Goal: Transaction & Acquisition: Purchase product/service

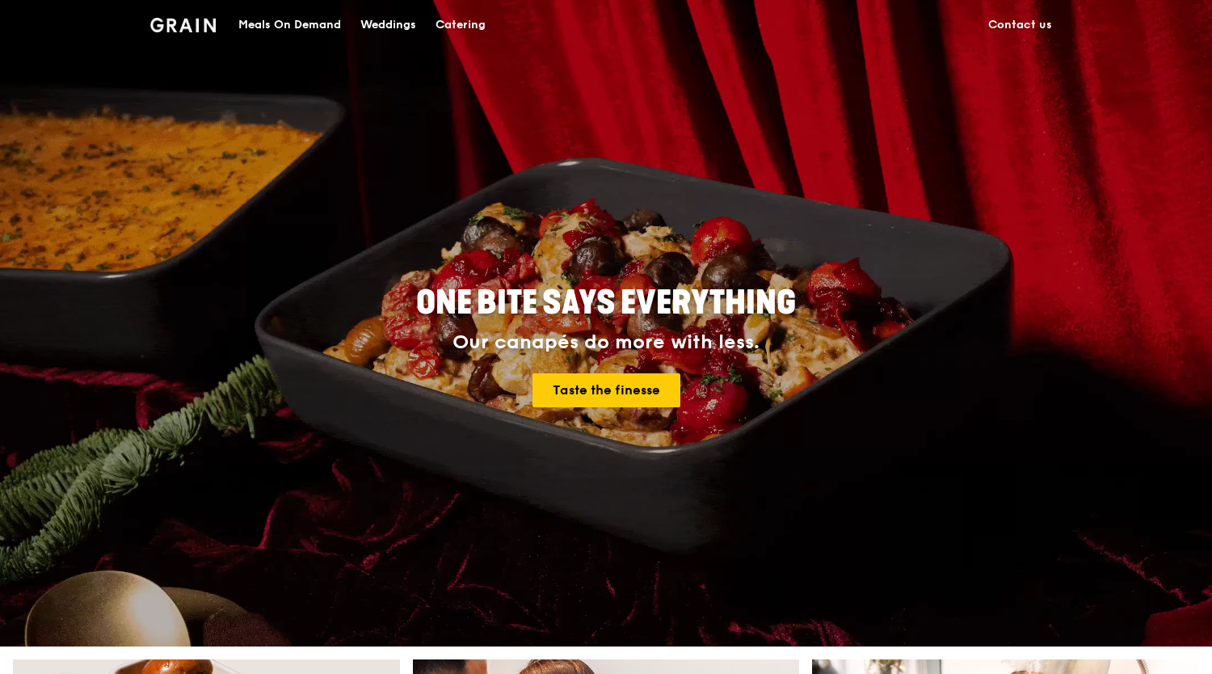
click at [299, 22] on div "Meals On Demand" at bounding box center [289, 25] width 103 height 48
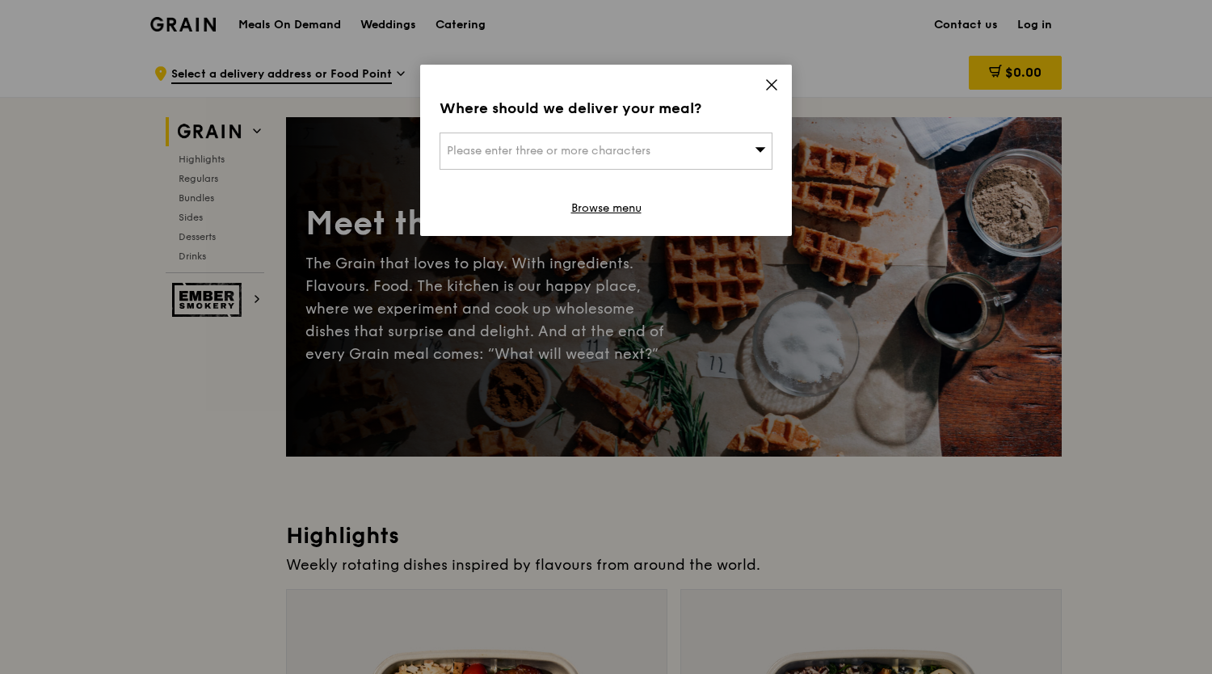
click at [735, 145] on div "Please enter three or more characters" at bounding box center [605, 150] width 333 height 37
type input "15942"
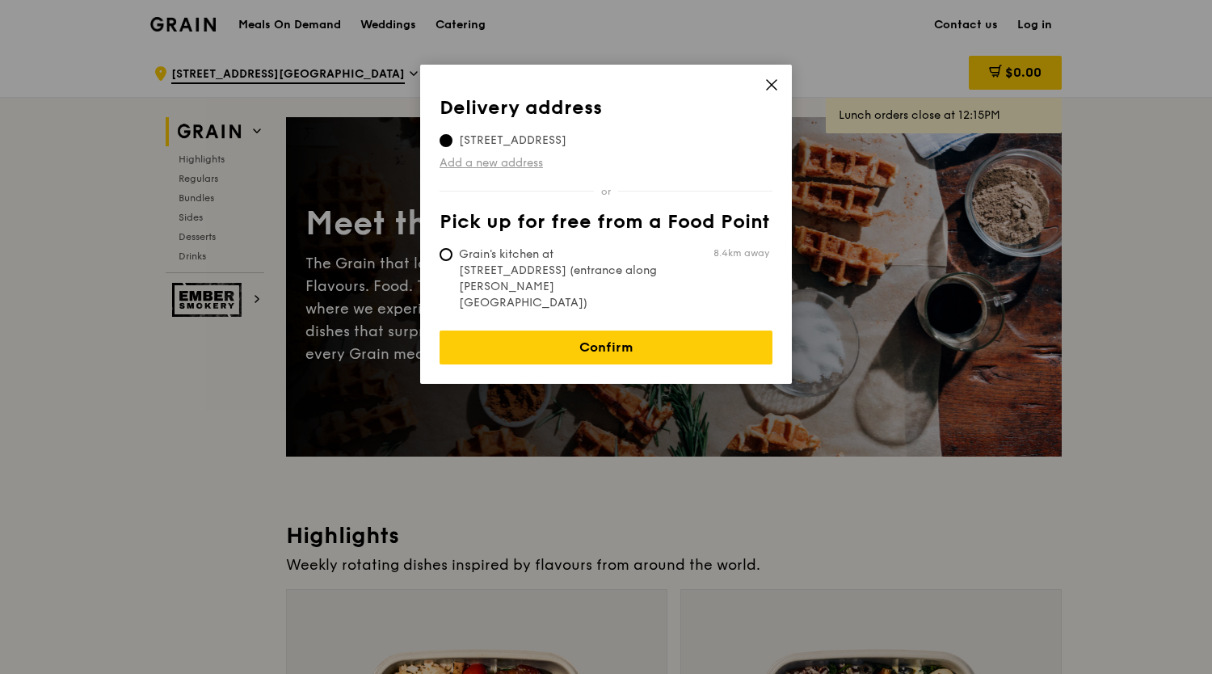
click at [535, 162] on link "Add a new address" at bounding box center [605, 163] width 333 height 16
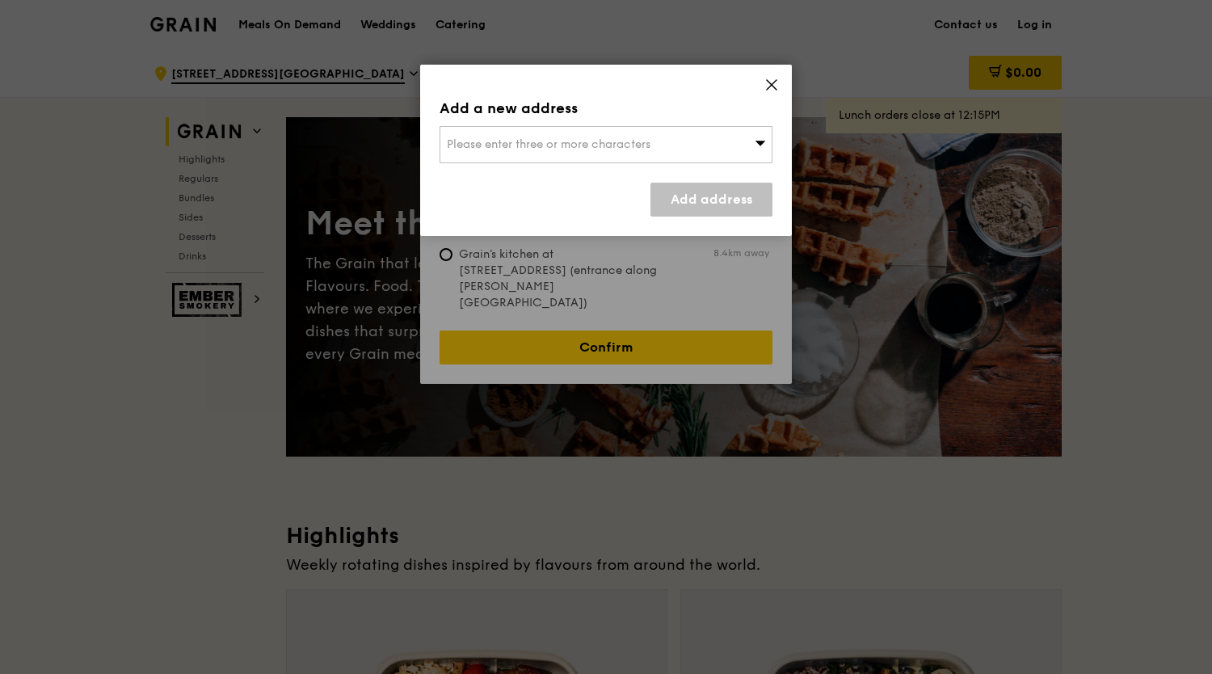
click at [624, 141] on span "Please enter three or more characters" at bounding box center [549, 144] width 204 height 14
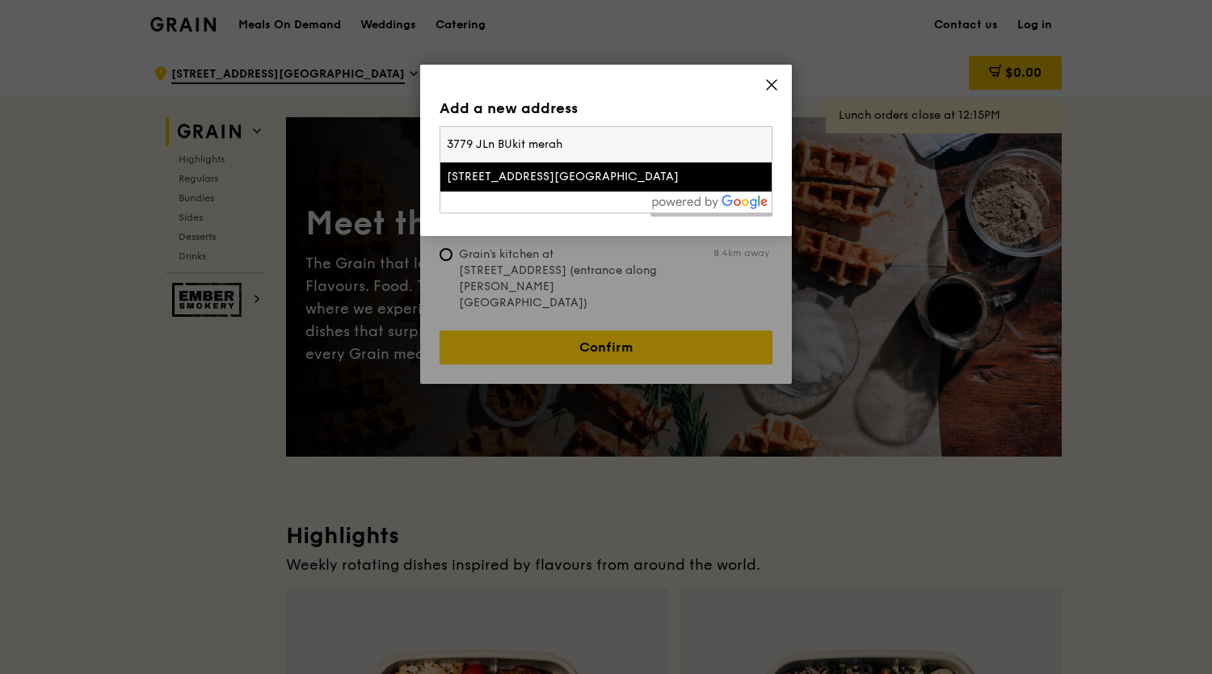
type input "3779 JLn BUkit merah"
click at [616, 187] on li "[STREET_ADDRESS][GEOGRAPHIC_DATA]" at bounding box center [605, 176] width 331 height 29
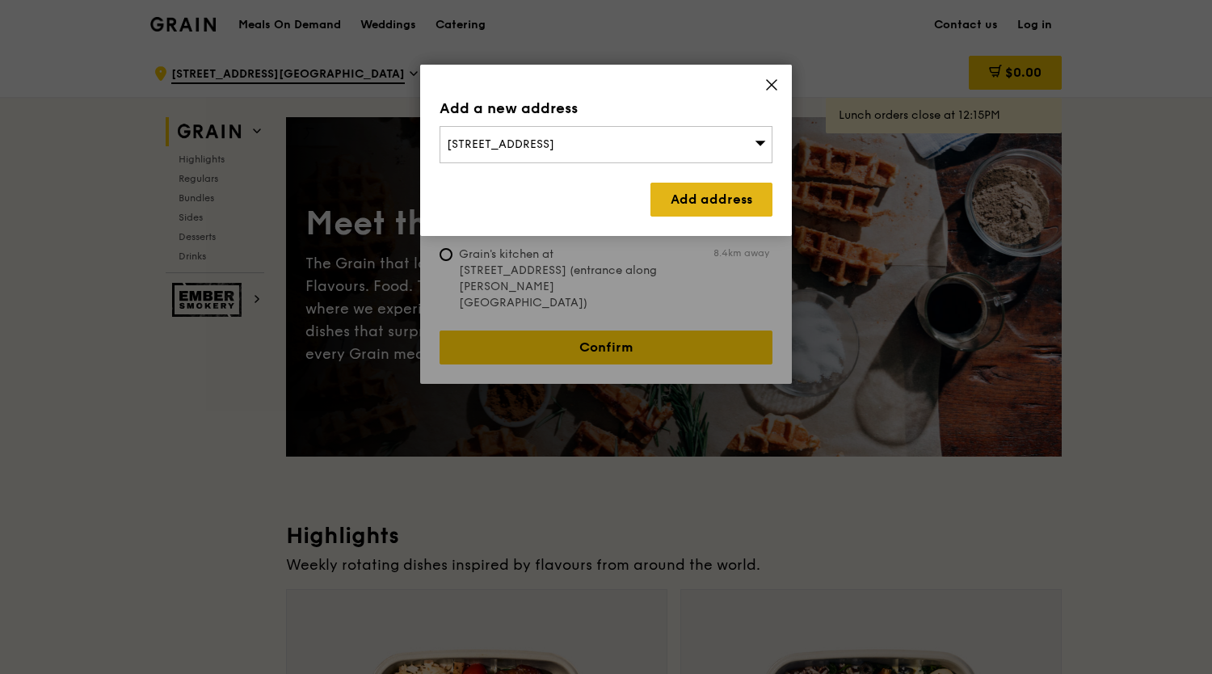
click at [716, 193] on link "Add address" at bounding box center [711, 200] width 122 height 34
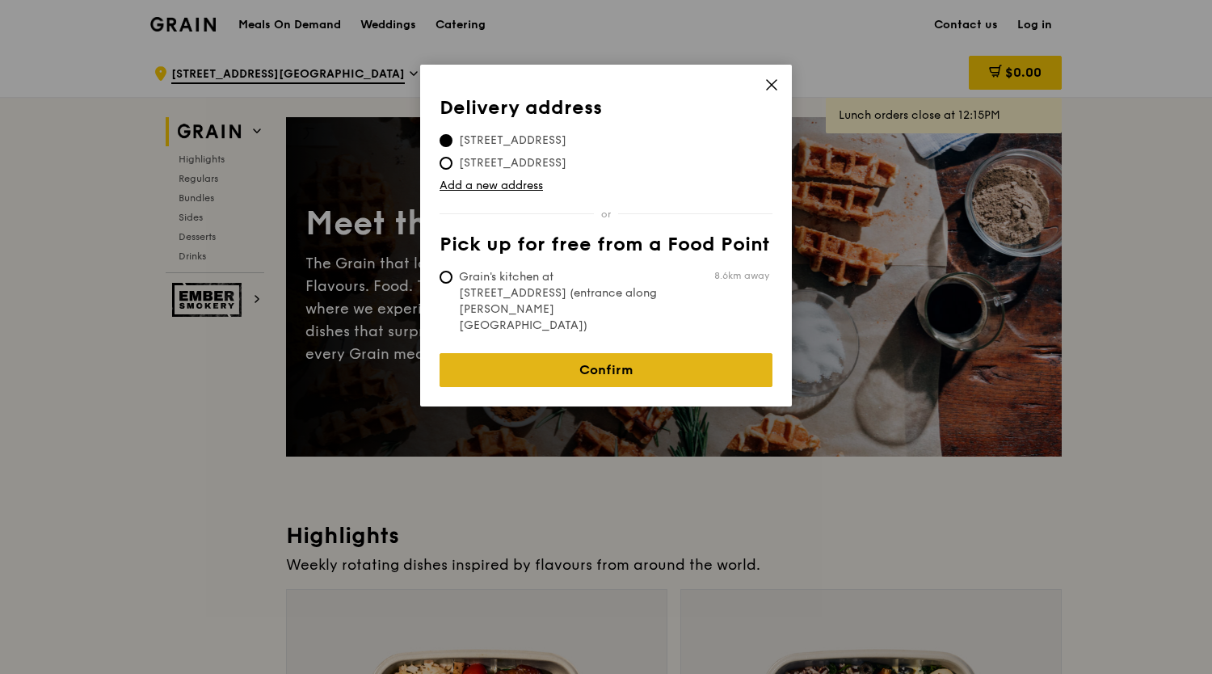
click at [662, 353] on link "Confirm" at bounding box center [605, 370] width 333 height 34
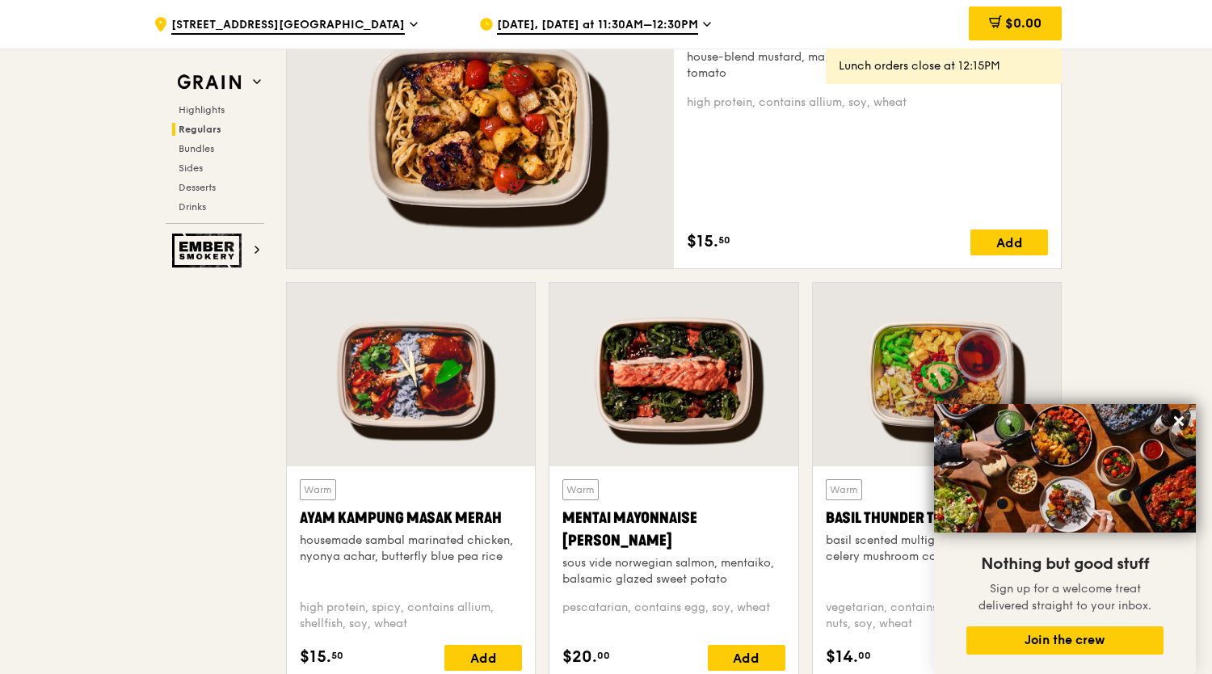
scroll to position [1454, 0]
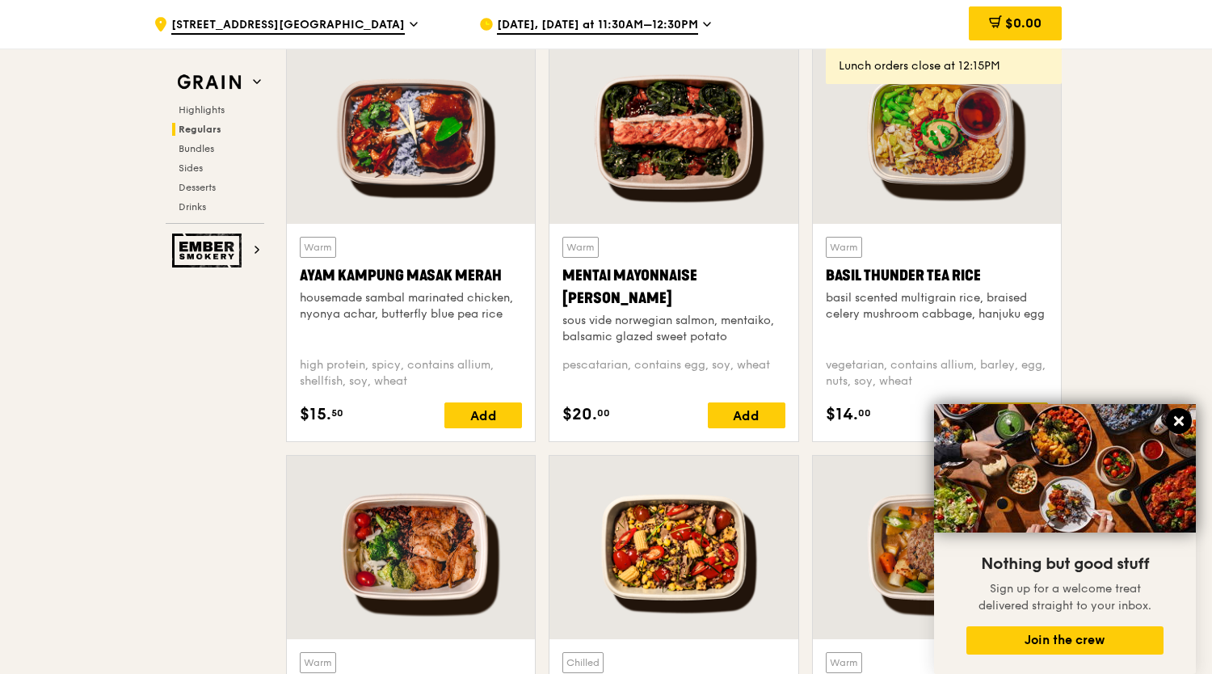
click at [1183, 418] on icon at bounding box center [1179, 421] width 10 height 10
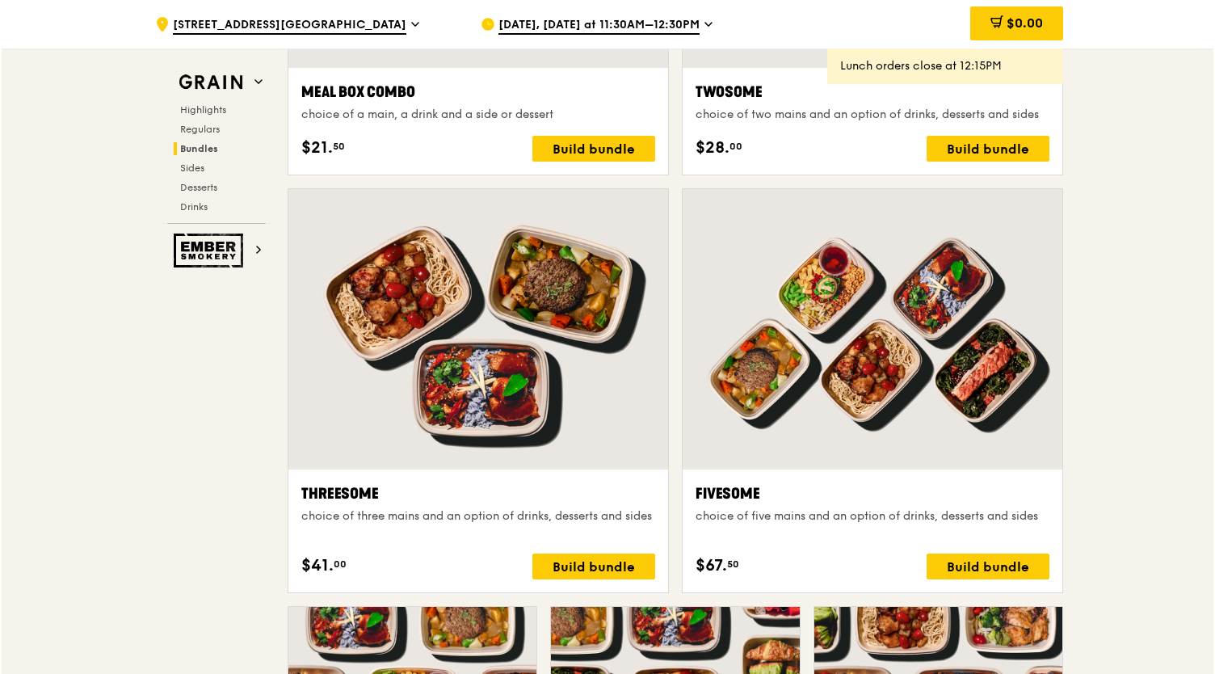
scroll to position [3070, 0]
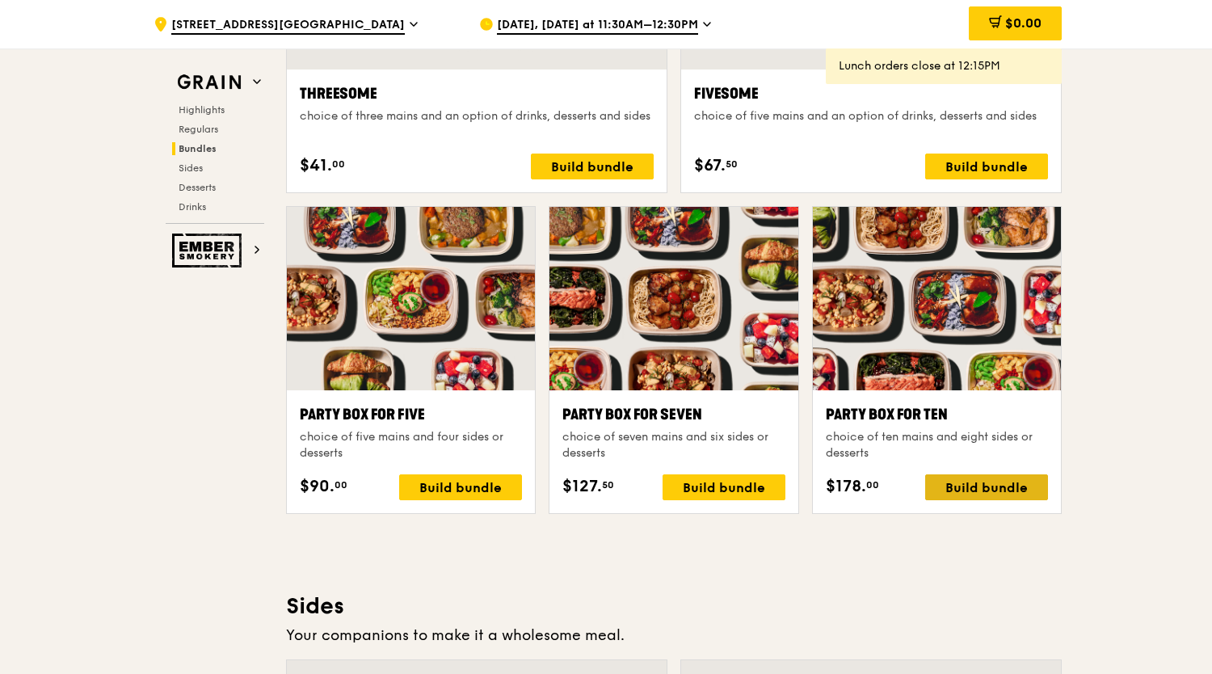
click at [1031, 490] on div "Build bundle" at bounding box center [986, 487] width 123 height 26
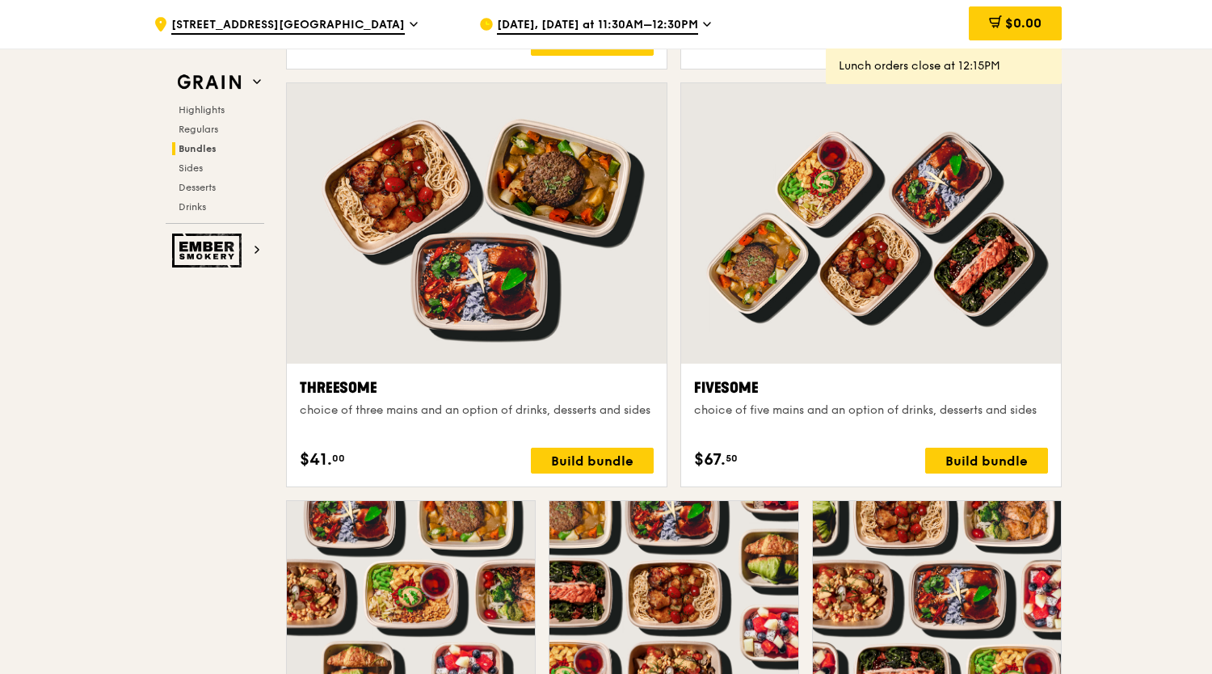
scroll to position [2746, 0]
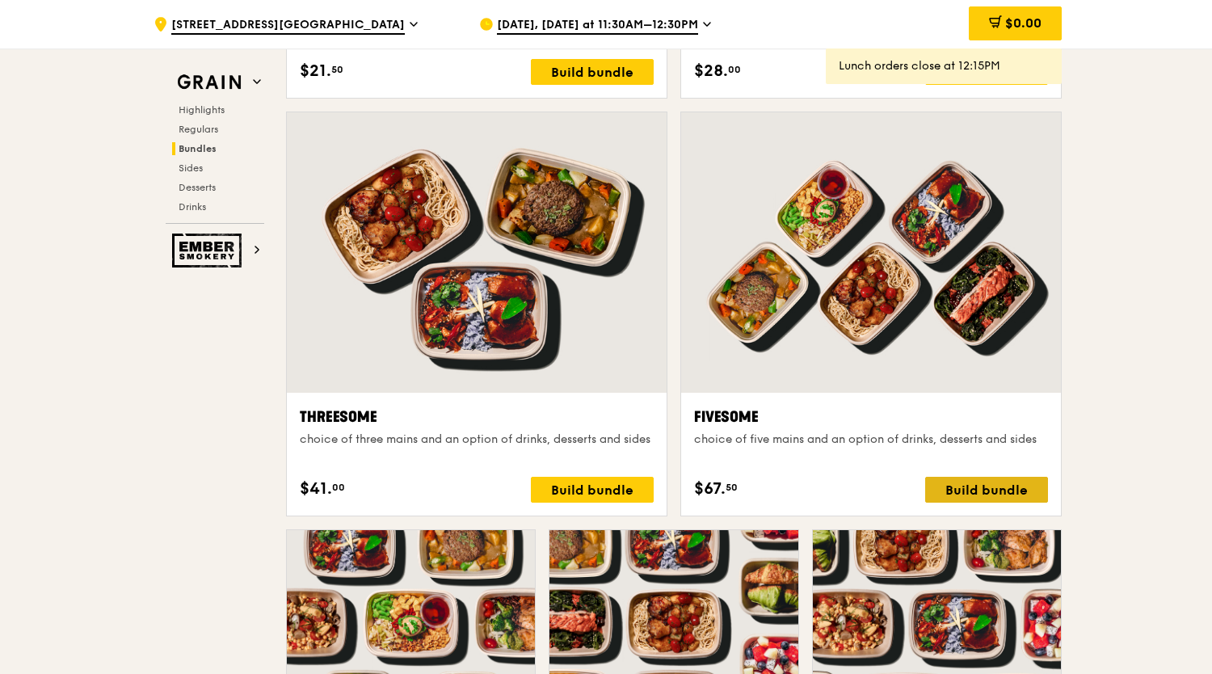
click at [1016, 483] on div "Build bundle" at bounding box center [986, 490] width 123 height 26
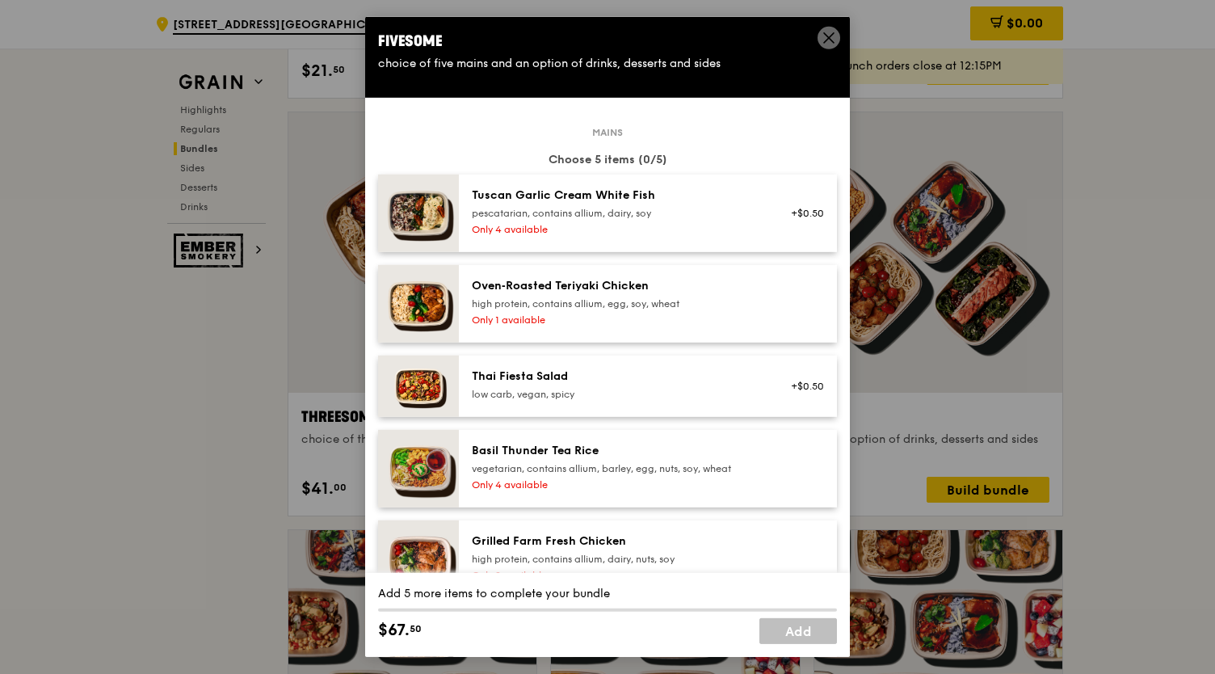
click at [830, 35] on icon at bounding box center [828, 38] width 15 height 15
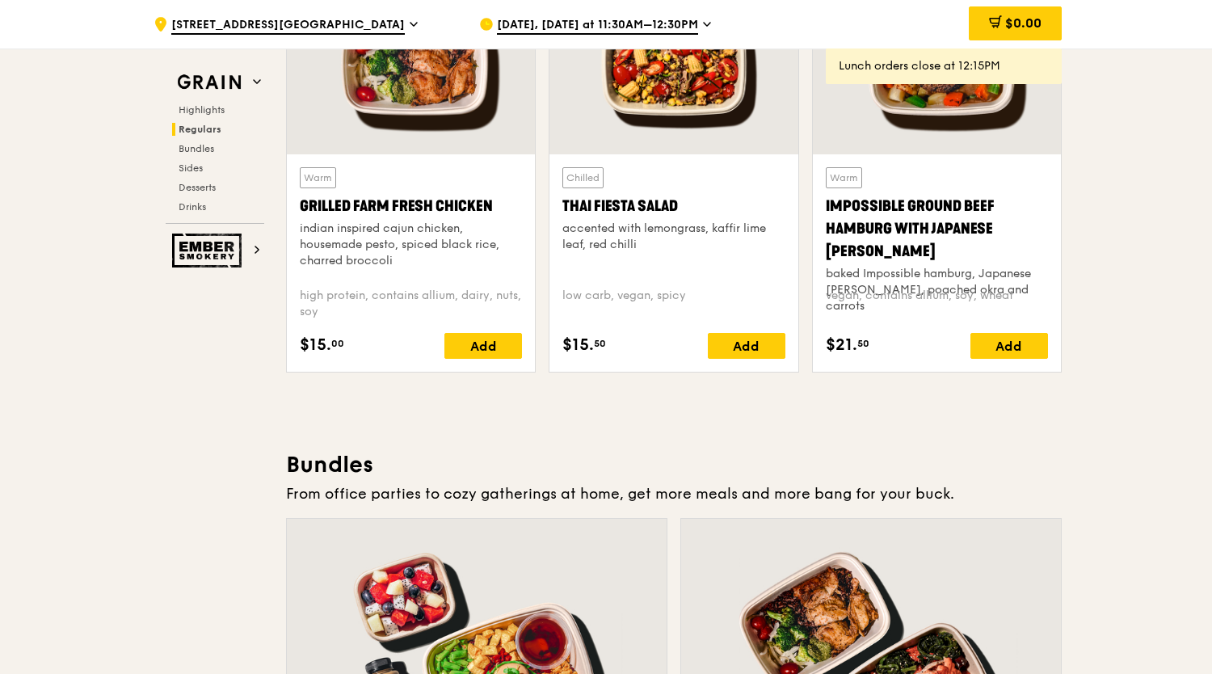
scroll to position [1535, 0]
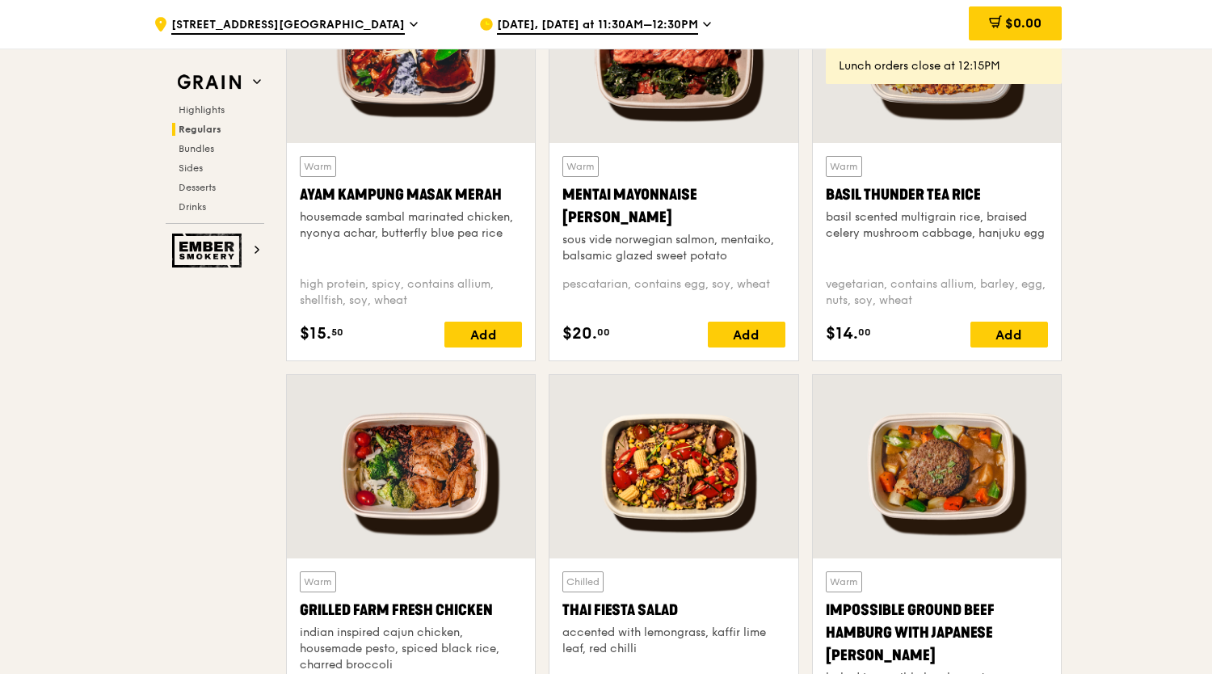
click at [662, 25] on span "[DATE], [DATE] at 11:30AM–12:30PM" at bounding box center [597, 26] width 201 height 18
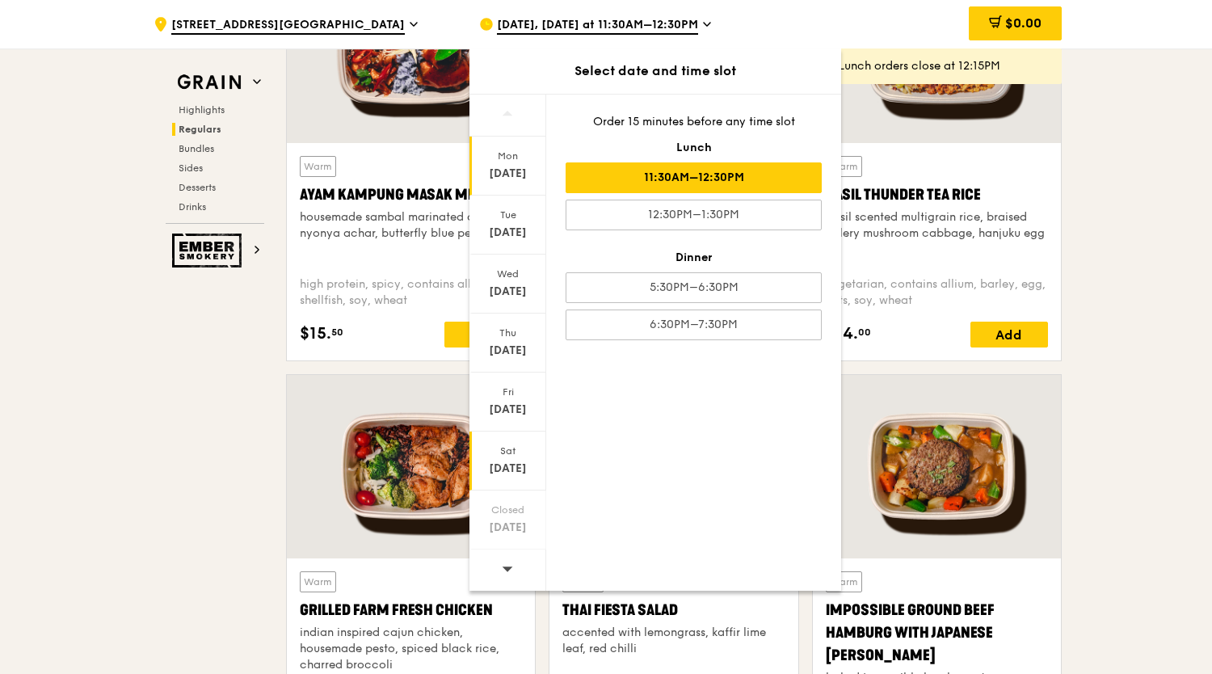
click at [498, 467] on div "[DATE]" at bounding box center [508, 468] width 72 height 16
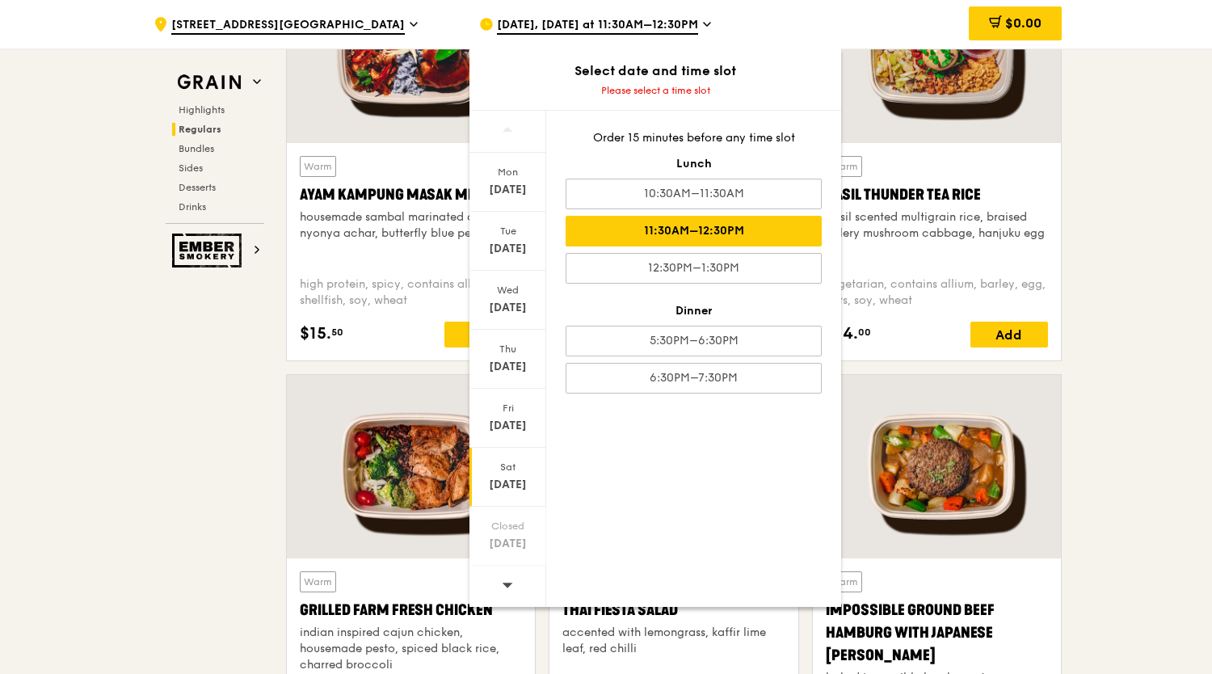
click at [706, 223] on div "11:30AM–12:30PM" at bounding box center [693, 231] width 256 height 31
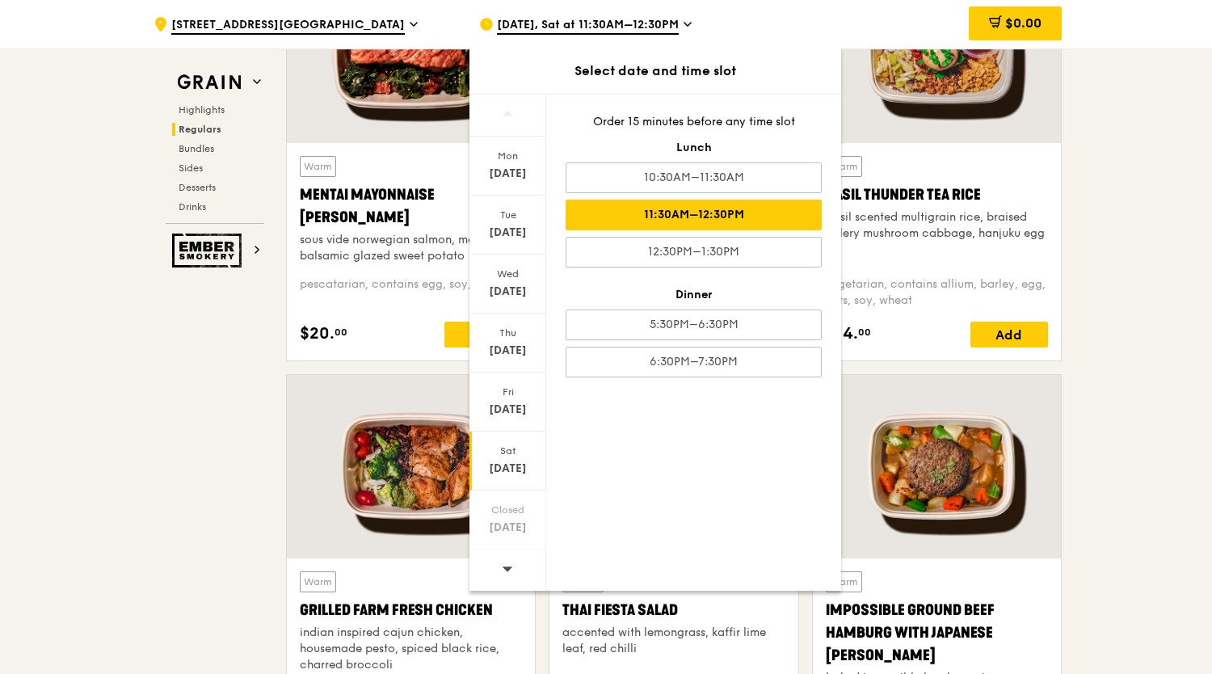
click at [512, 447] on div "Sat" at bounding box center [508, 450] width 72 height 13
click at [690, 204] on div "11:30AM–12:30PM" at bounding box center [693, 215] width 256 height 31
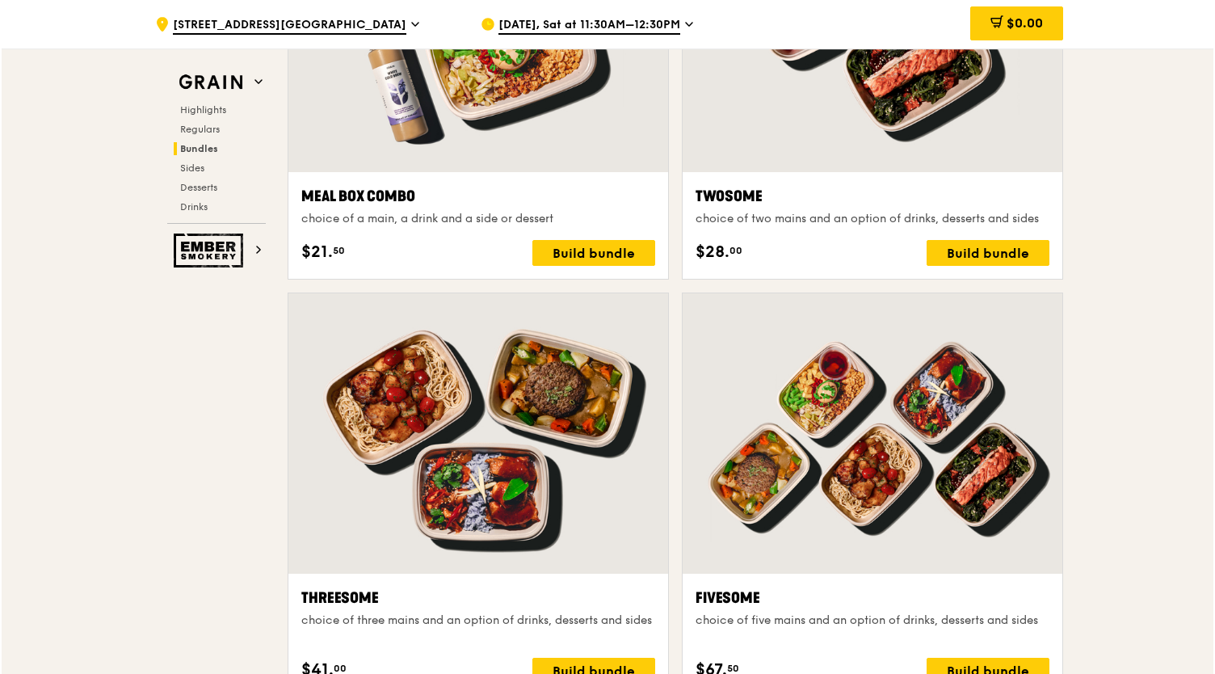
scroll to position [2746, 0]
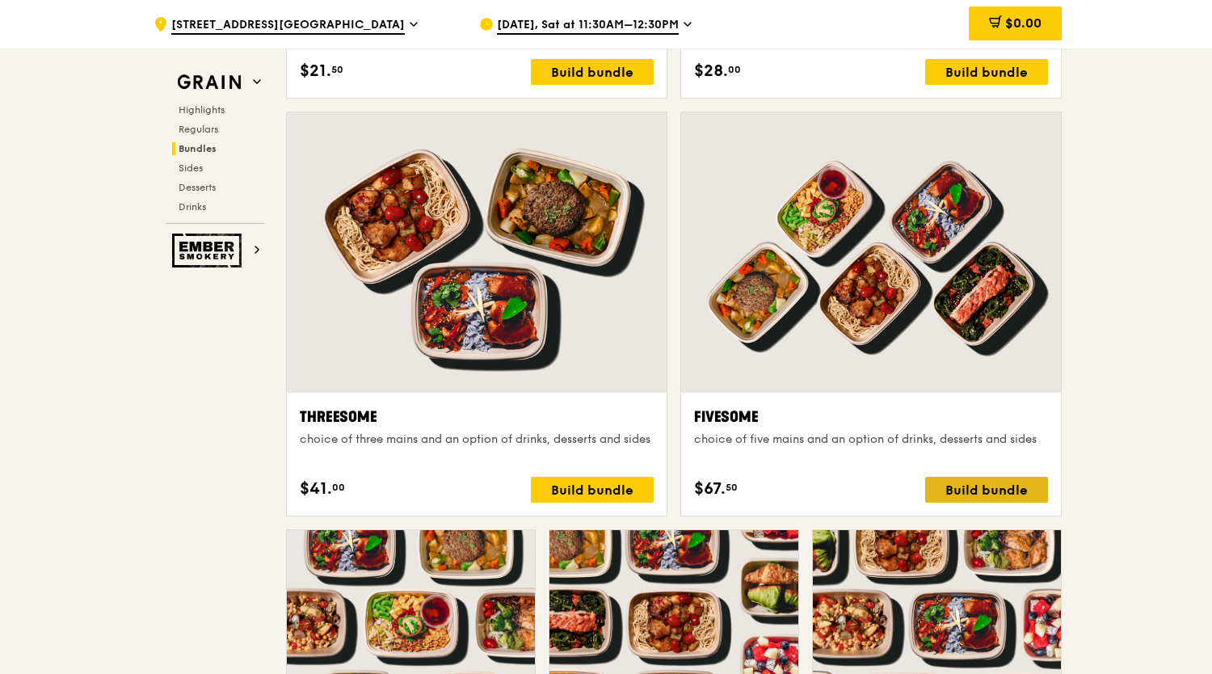
click at [963, 477] on div "Build bundle" at bounding box center [986, 490] width 123 height 26
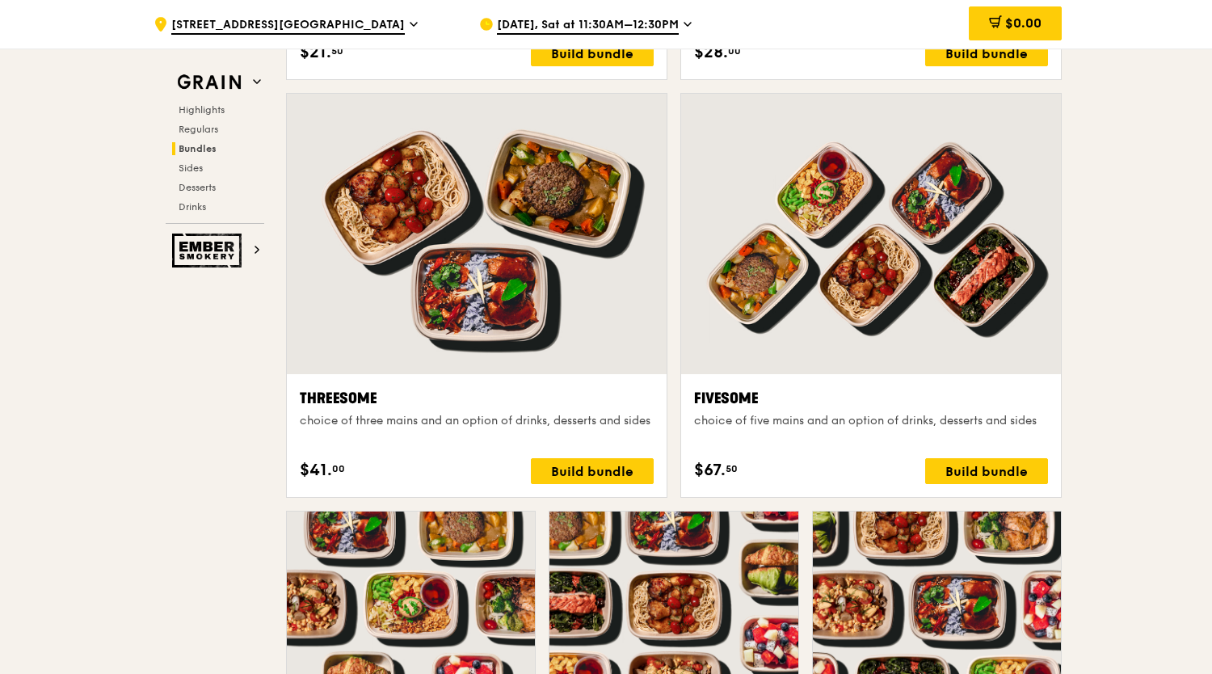
scroll to position [2978, 0]
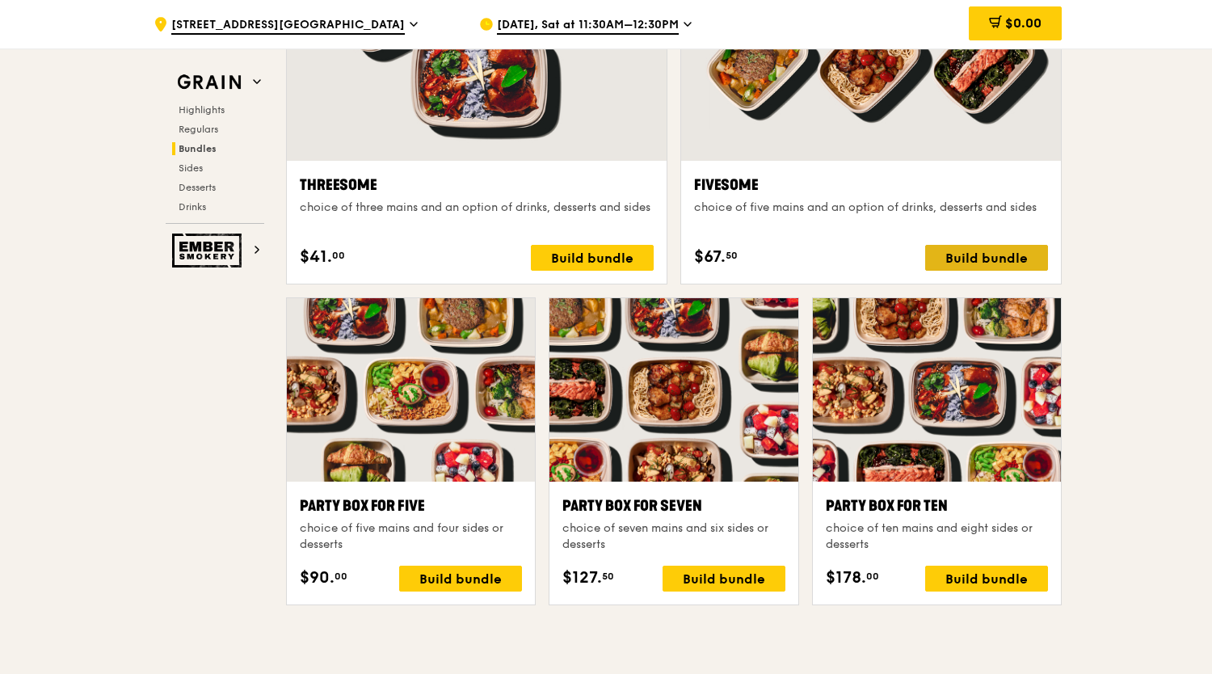
click at [1006, 259] on div "Build bundle" at bounding box center [986, 258] width 123 height 26
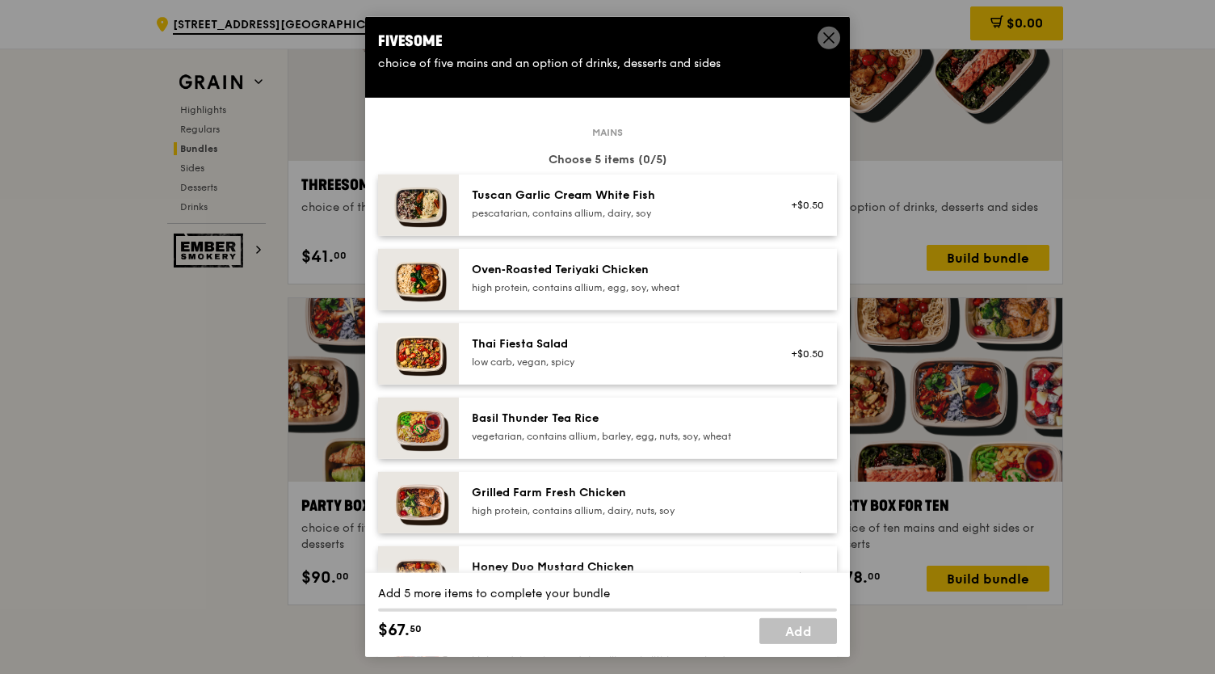
drag, startPoint x: 666, startPoint y: 208, endPoint x: 496, endPoint y: 199, distance: 169.9
click at [496, 199] on div "Tuscan Garlic Cream White Fish pescatarian, contains allium, dairy, soy" at bounding box center [617, 203] width 290 height 32
click at [823, 38] on icon at bounding box center [828, 38] width 15 height 15
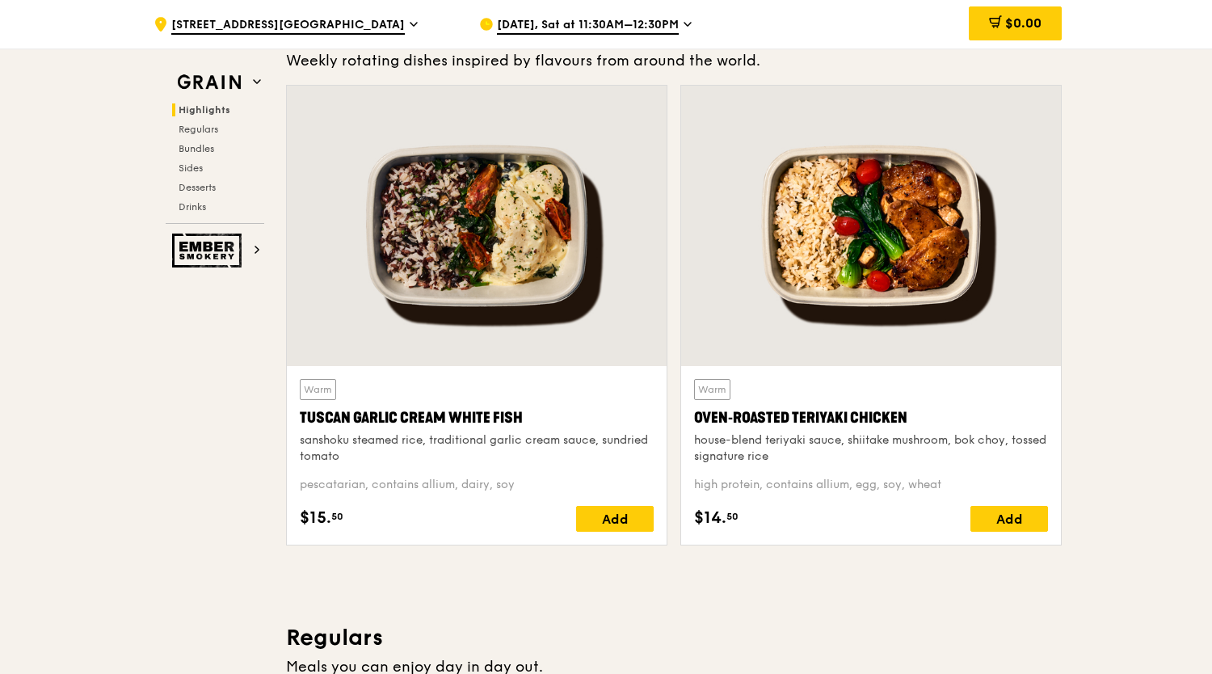
scroll to position [555, 0]
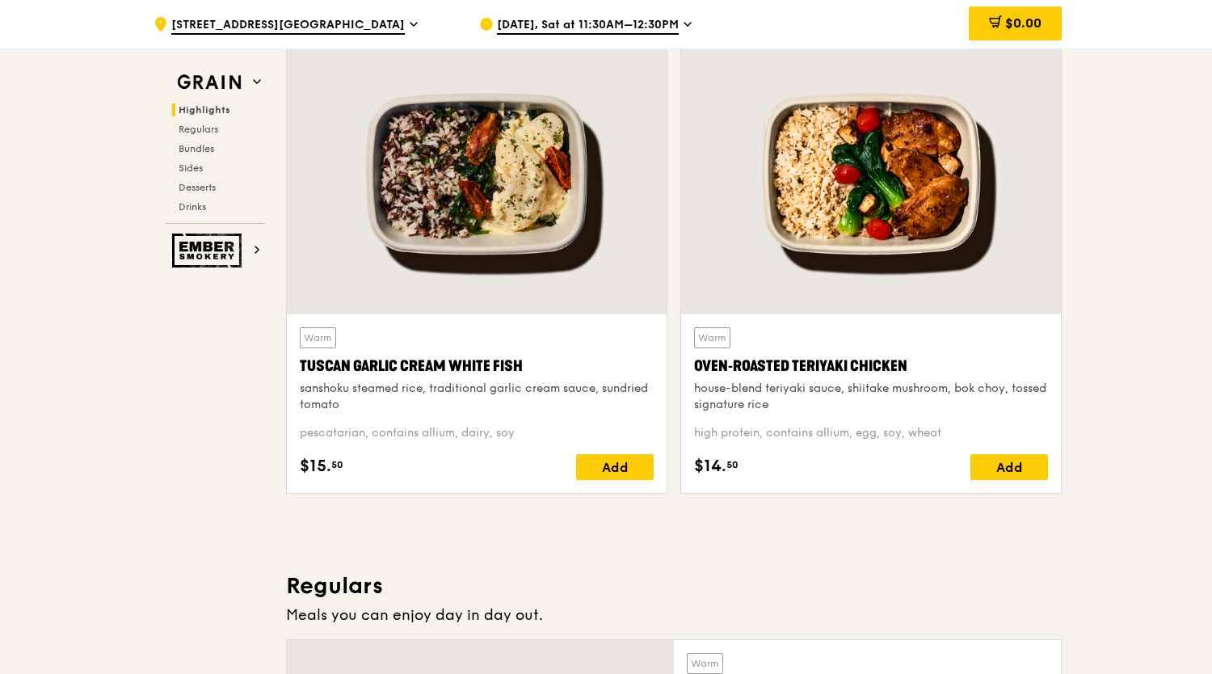
drag, startPoint x: 394, startPoint y: 398, endPoint x: 288, endPoint y: 387, distance: 106.4
click at [288, 387] on div "Warm Tuscan Garlic Cream White Fish sanshoku steamed rice, traditional garlic c…" at bounding box center [477, 403] width 380 height 179
copy div "sanshoku steamed rice, traditional garlic cream sauce, sundried tomato"
click at [914, 361] on div "Oven‑Roasted Teriyaki Chicken" at bounding box center [871, 366] width 354 height 23
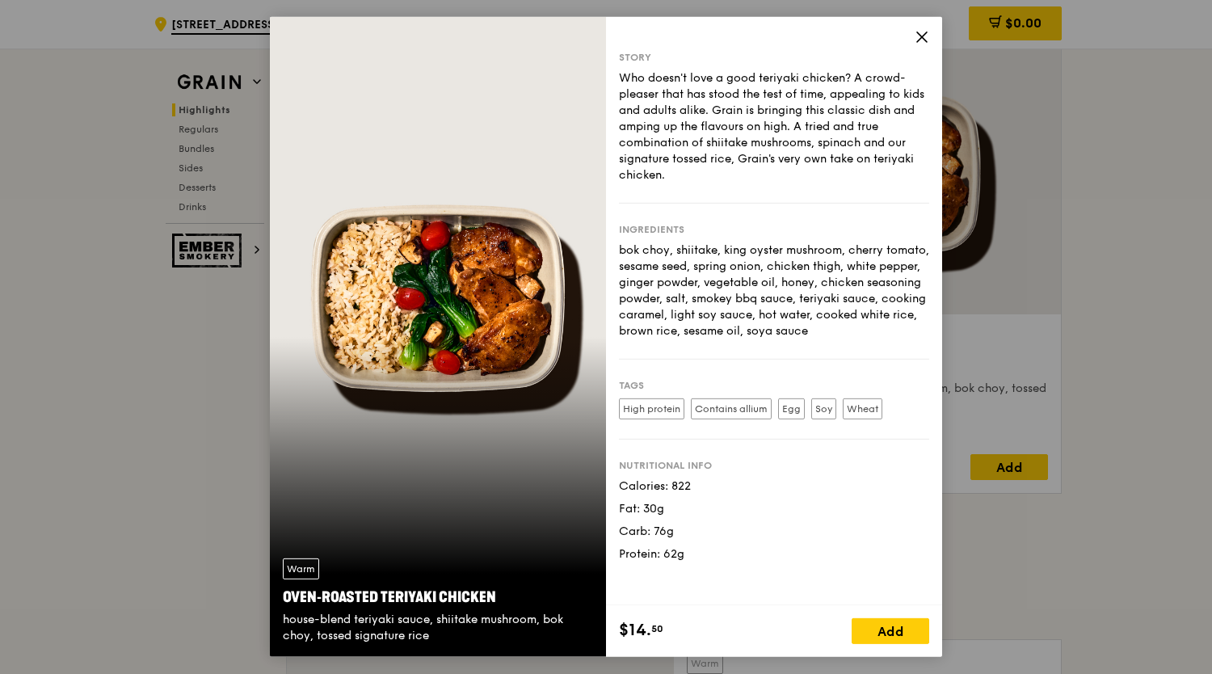
click at [924, 30] on icon at bounding box center [921, 37] width 15 height 15
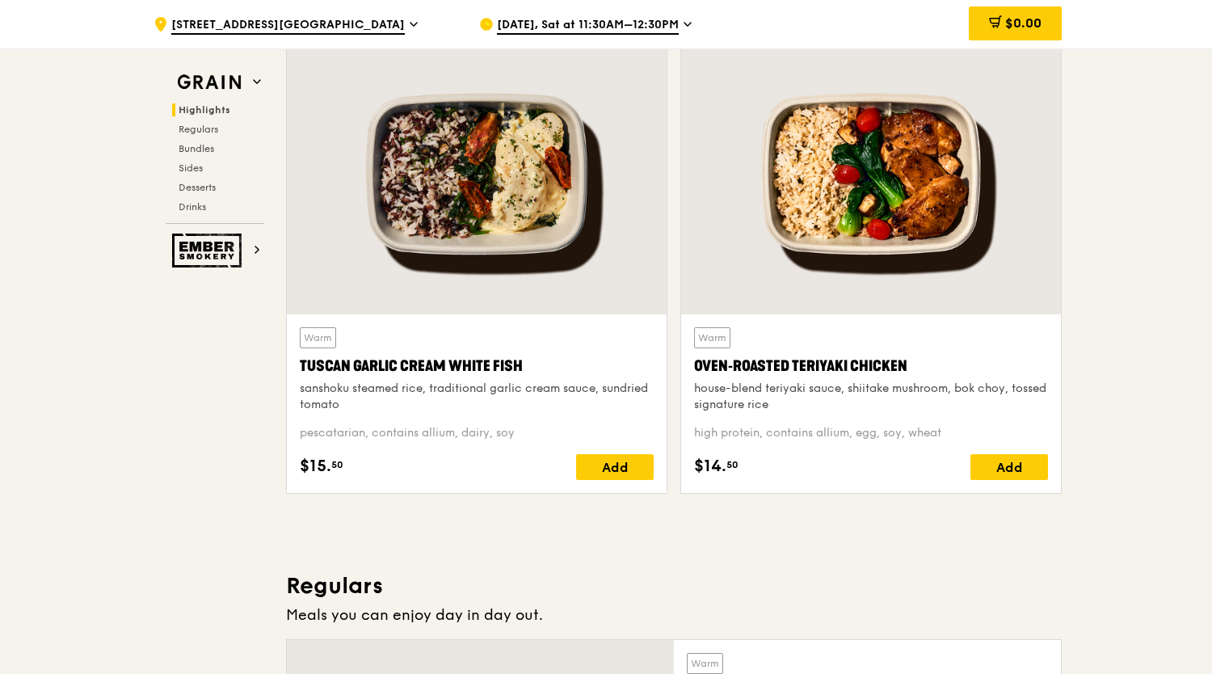
drag, startPoint x: 819, startPoint y: 402, endPoint x: 685, endPoint y: 386, distance: 135.1
click at [685, 386] on div "Warm Oven‑Roasted Teriyaki Chicken house-blend teriyaki sauce, shiitake mushroo…" at bounding box center [871, 403] width 380 height 179
copy div "house-blend teriyaki sauce, shiitake mushroom, bok choy, tossed signature rice"
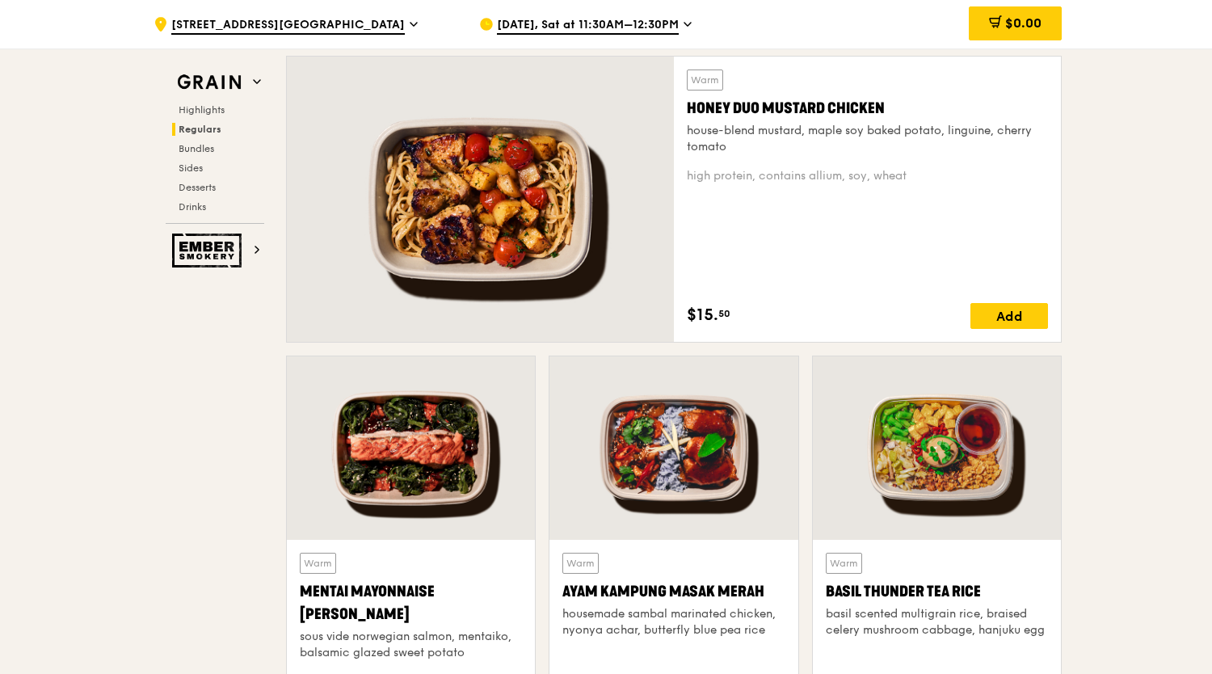
scroll to position [1040, 0]
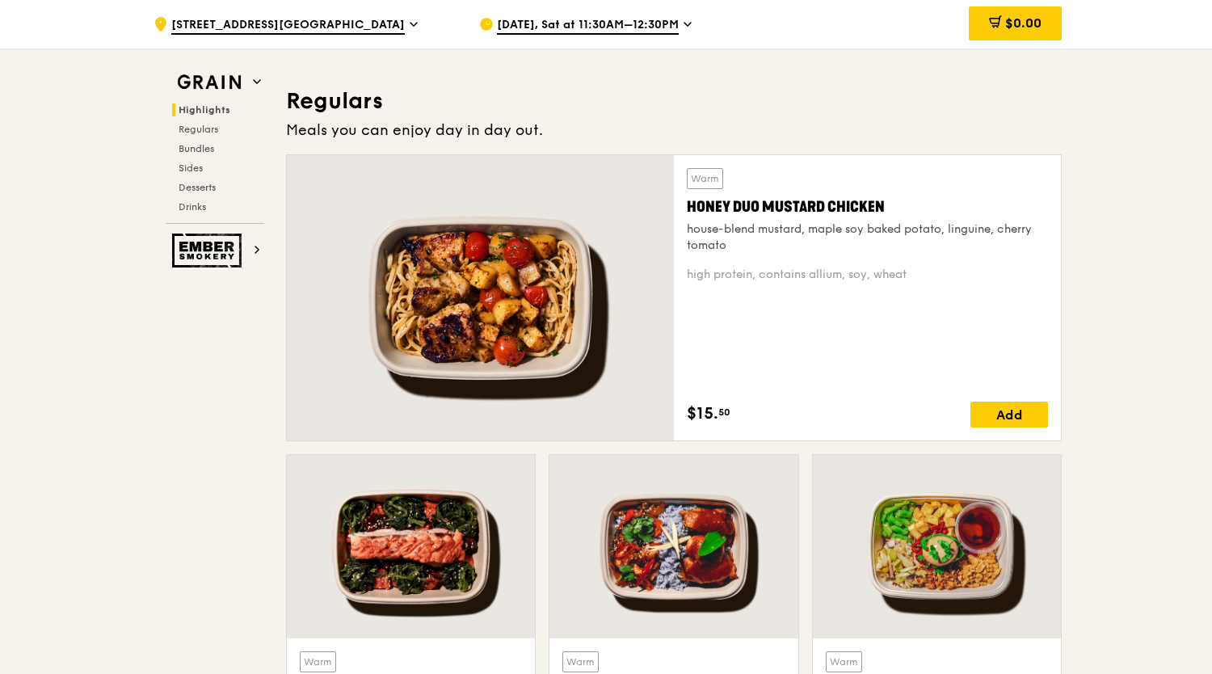
drag, startPoint x: 740, startPoint y: 243, endPoint x: 672, endPoint y: 226, distance: 69.9
click at [672, 226] on div "Warm Honey Duo Mustard Chicken house-blend mustard, maple soy baked potato, lin…" at bounding box center [673, 297] width 775 height 287
click at [716, 244] on div "house-blend mustard, maple soy baked potato, linguine, cherry tomato" at bounding box center [867, 237] width 361 height 32
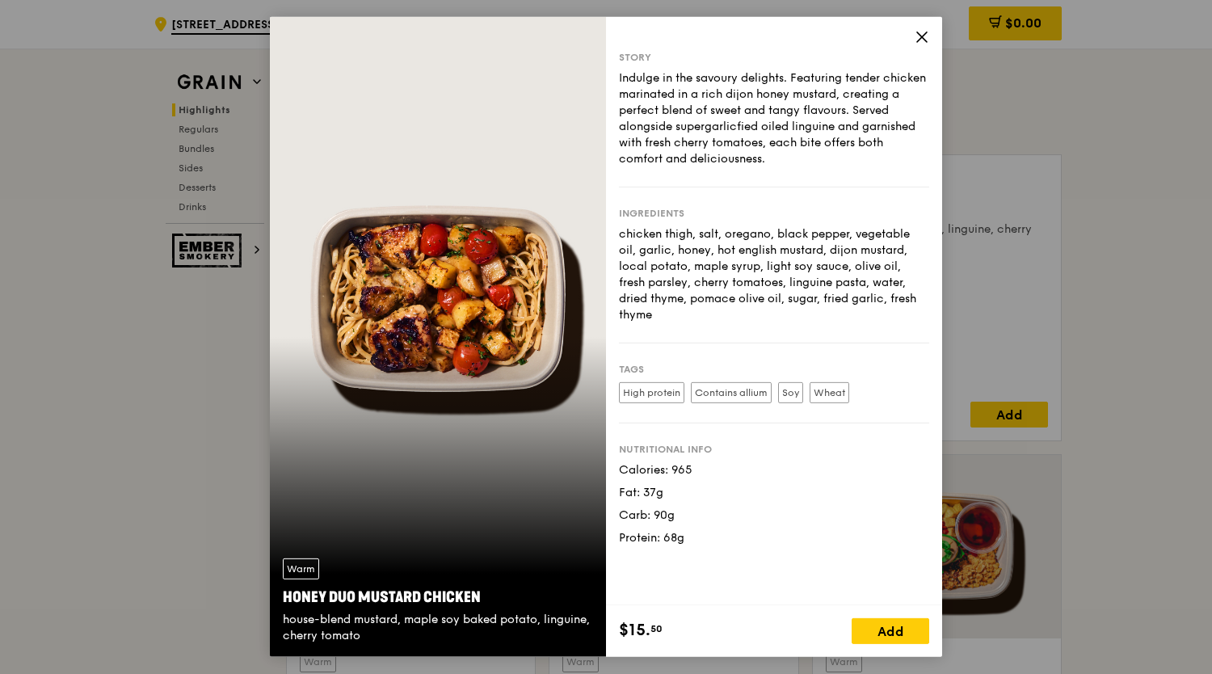
click at [914, 40] on icon at bounding box center [921, 37] width 15 height 15
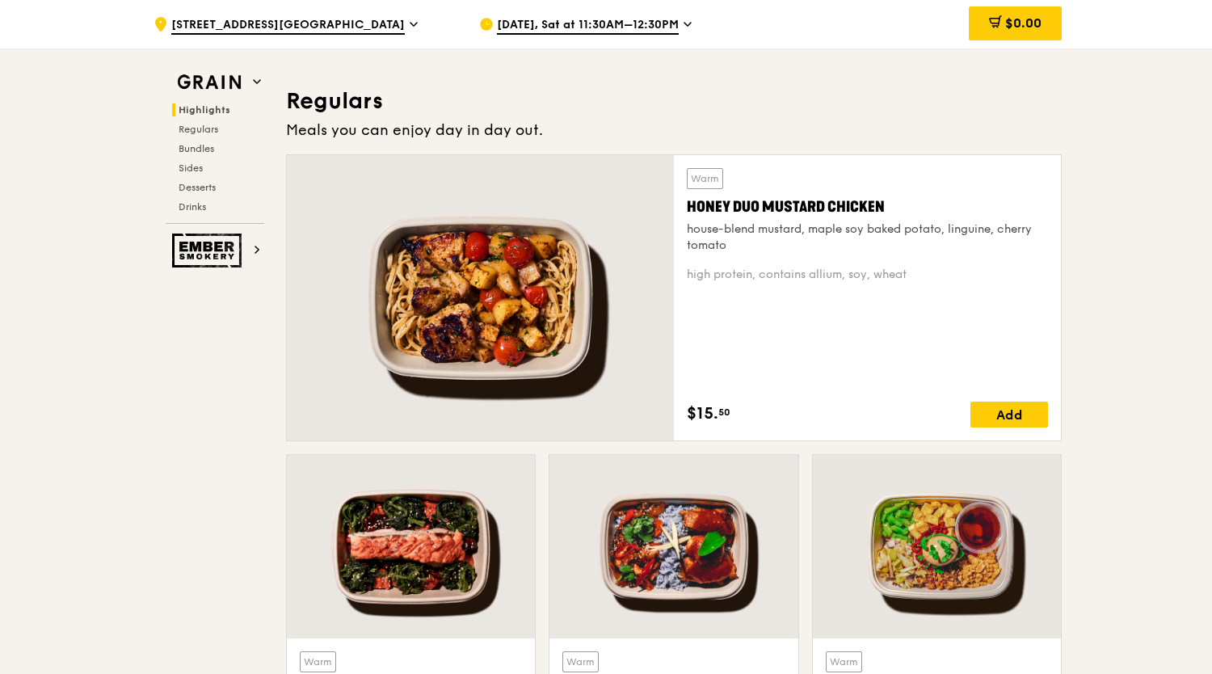
drag, startPoint x: 729, startPoint y: 248, endPoint x: 687, endPoint y: 233, distance: 44.0
click at [687, 233] on div "house-blend mustard, maple soy baked potato, linguine, cherry tomato" at bounding box center [867, 237] width 361 height 32
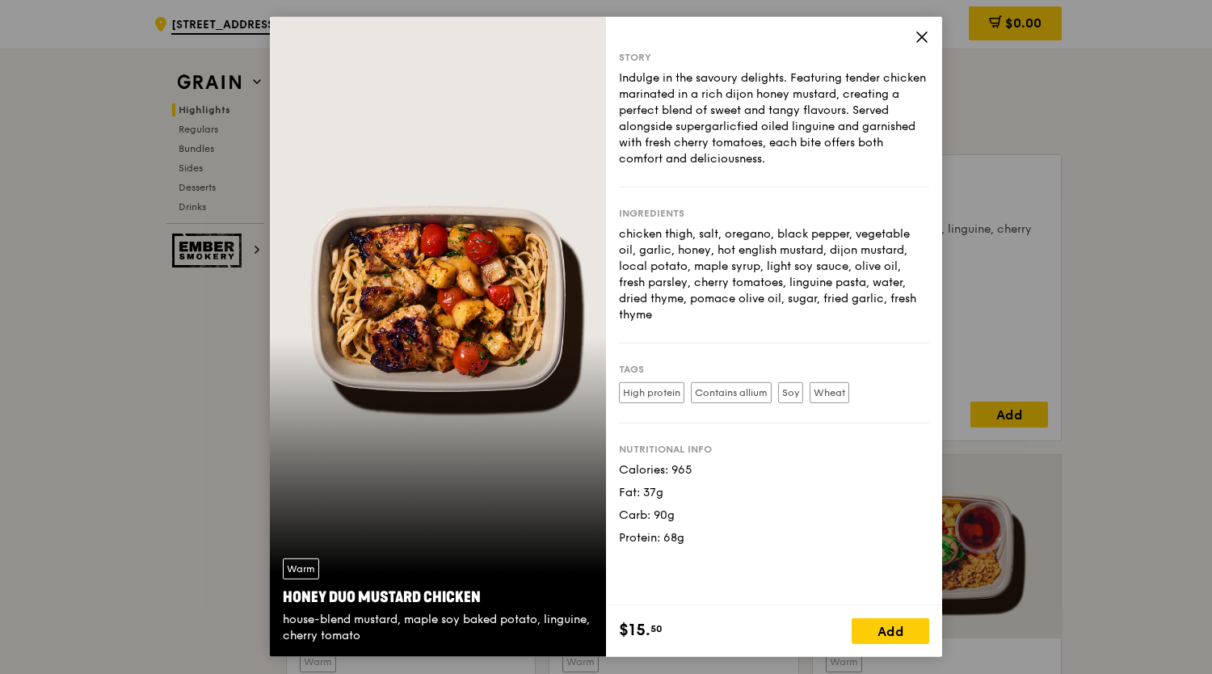
copy div "house-blend mustard, maple soy baked potato, linguine, cherry tomato"
click at [909, 38] on div "Story Indulge in the savoury delights. Featuring tender chicken marinated in a …" at bounding box center [774, 311] width 336 height 588
click at [914, 38] on div "Story Indulge in the savoury delights. Featuring tender chicken marinated in a …" at bounding box center [774, 337] width 336 height 640
click at [926, 35] on icon at bounding box center [921, 37] width 15 height 15
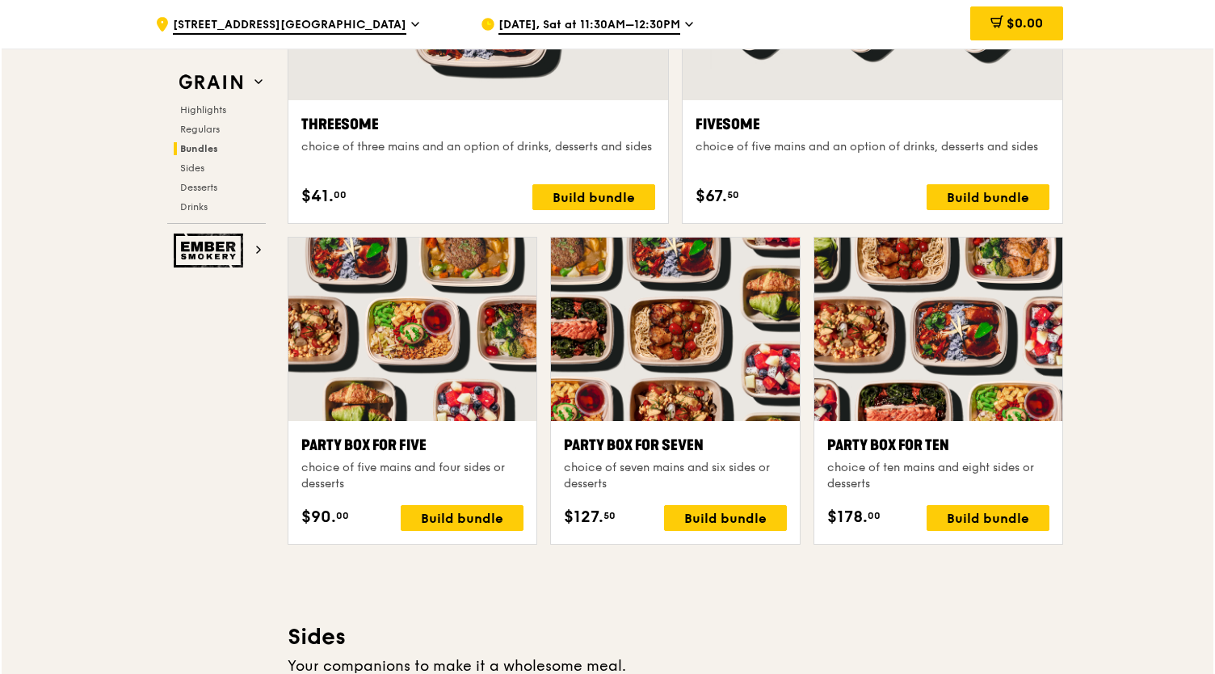
scroll to position [3059, 0]
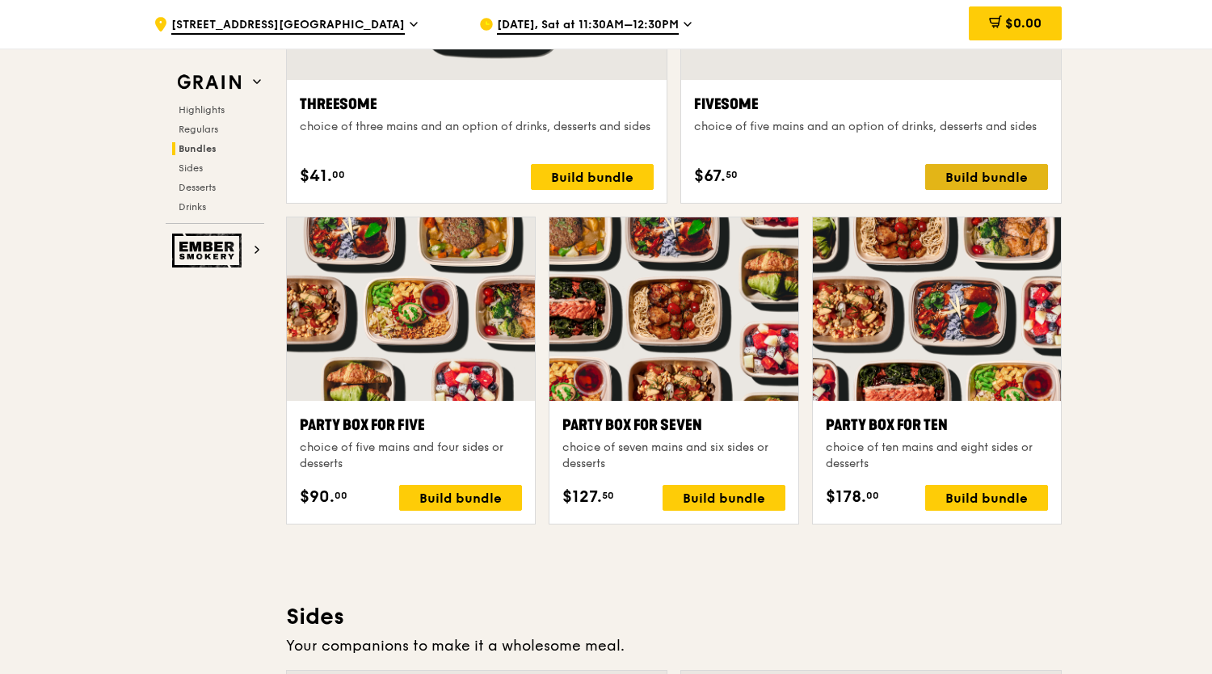
click at [1011, 180] on div "Build bundle" at bounding box center [986, 177] width 123 height 26
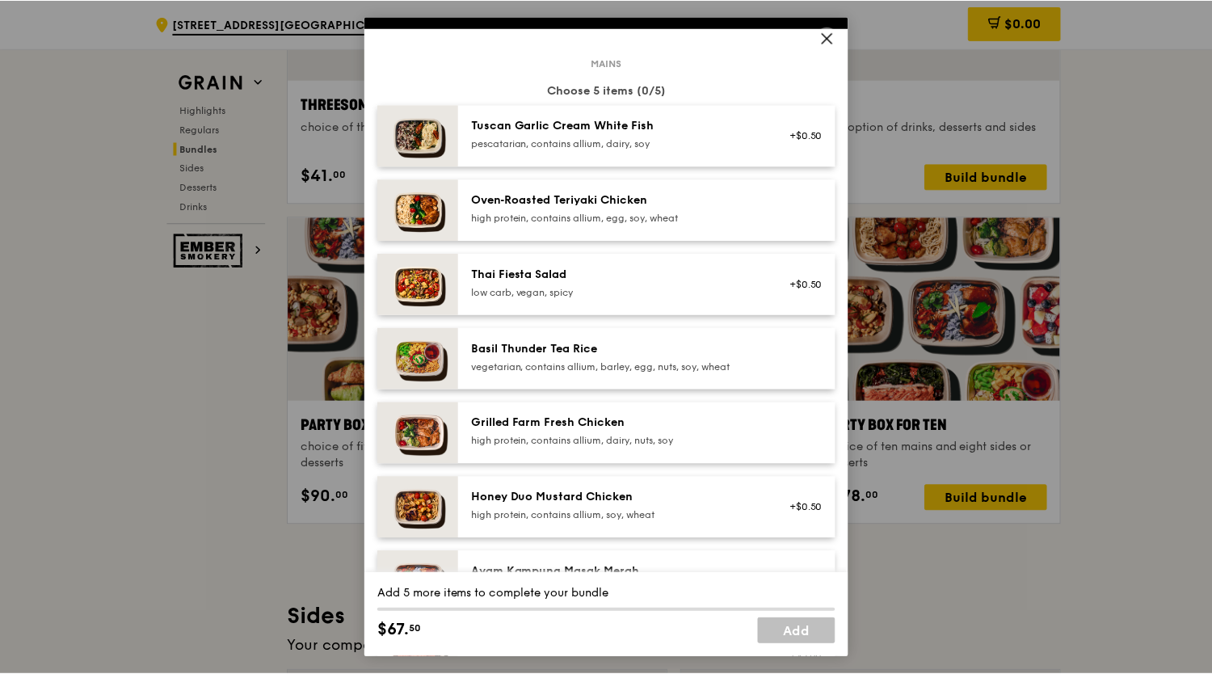
scroll to position [162, 0]
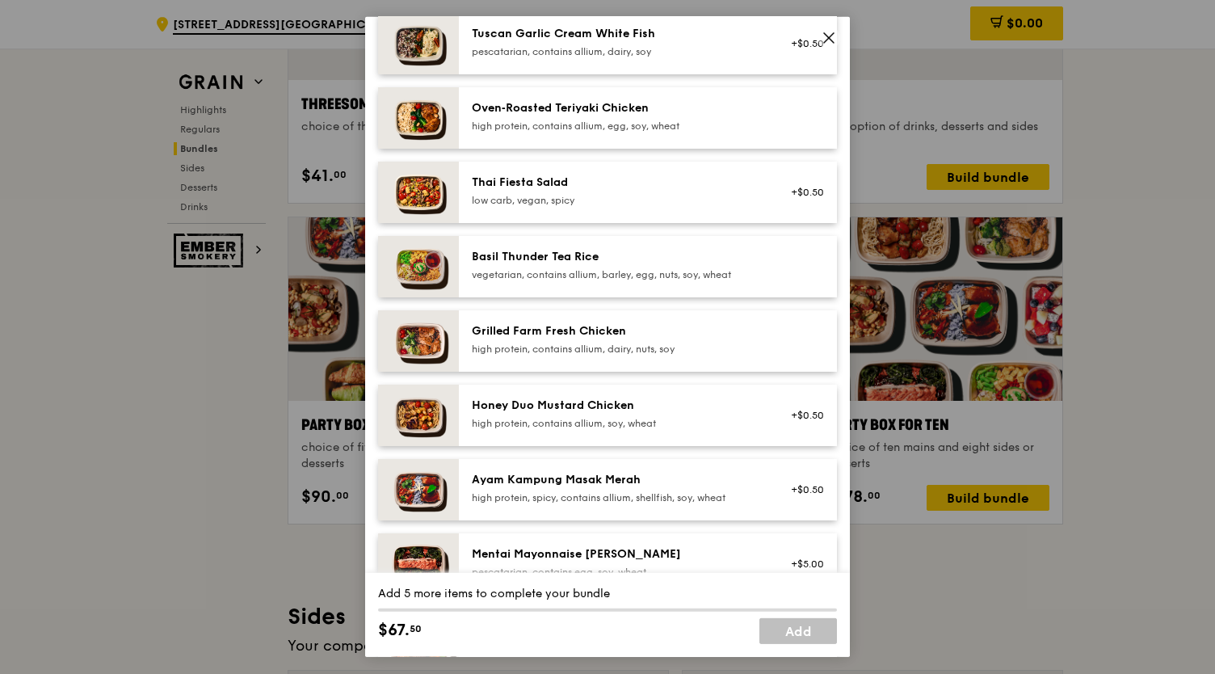
click at [838, 40] on span at bounding box center [828, 38] width 23 height 23
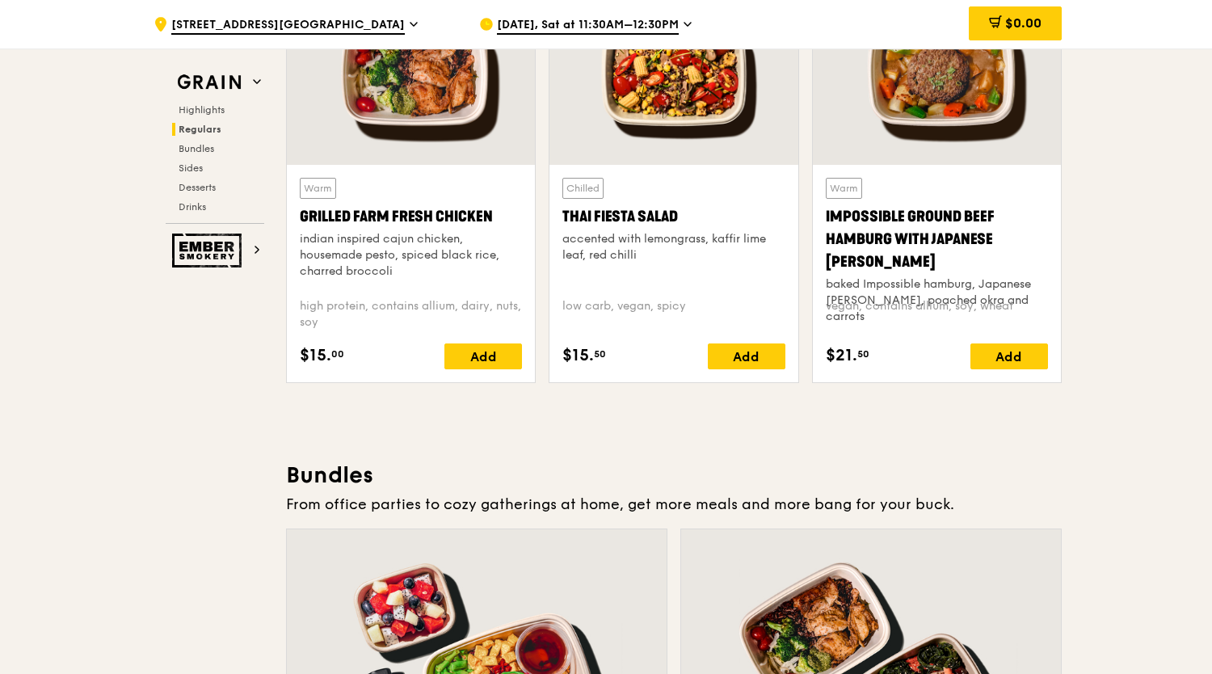
scroll to position [1767, 0]
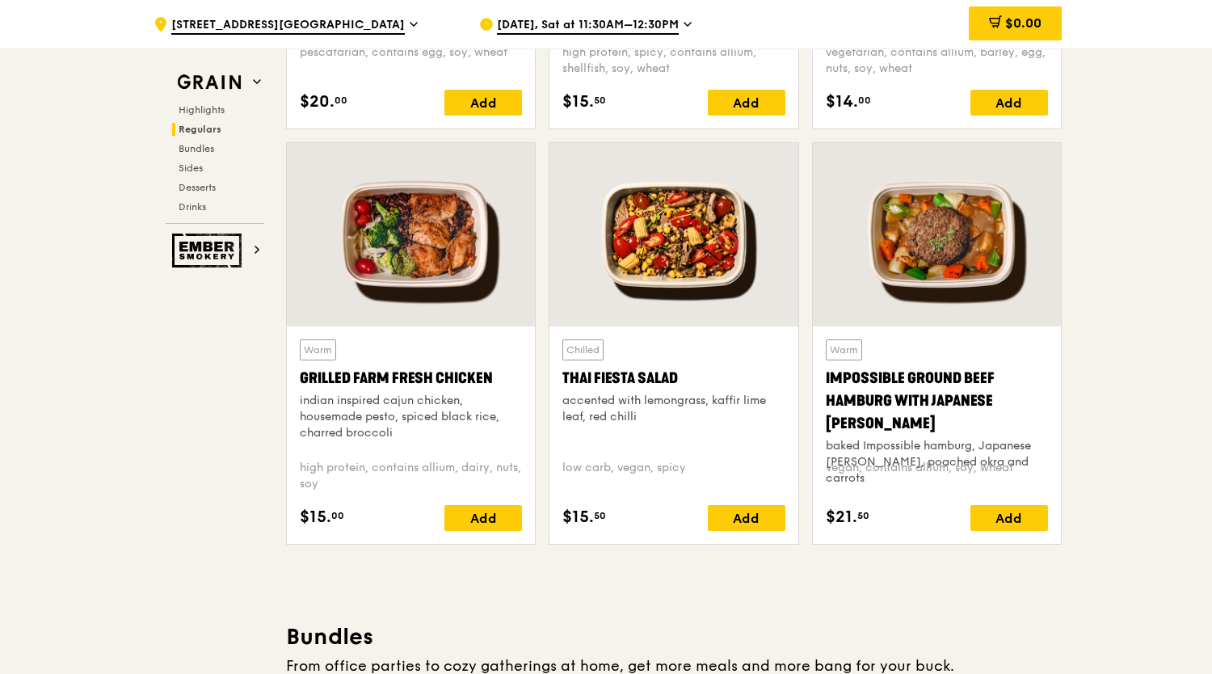
drag, startPoint x: 416, startPoint y: 437, endPoint x: 285, endPoint y: 394, distance: 137.7
click at [285, 394] on div "Warm Grilled Farm Fresh Chicken indian inspired cajun chicken, housemade pesto,…" at bounding box center [410, 349] width 263 height 415
copy div "indian inspired cajun chicken, housemade pesto, spiced black rice, charred broc…"
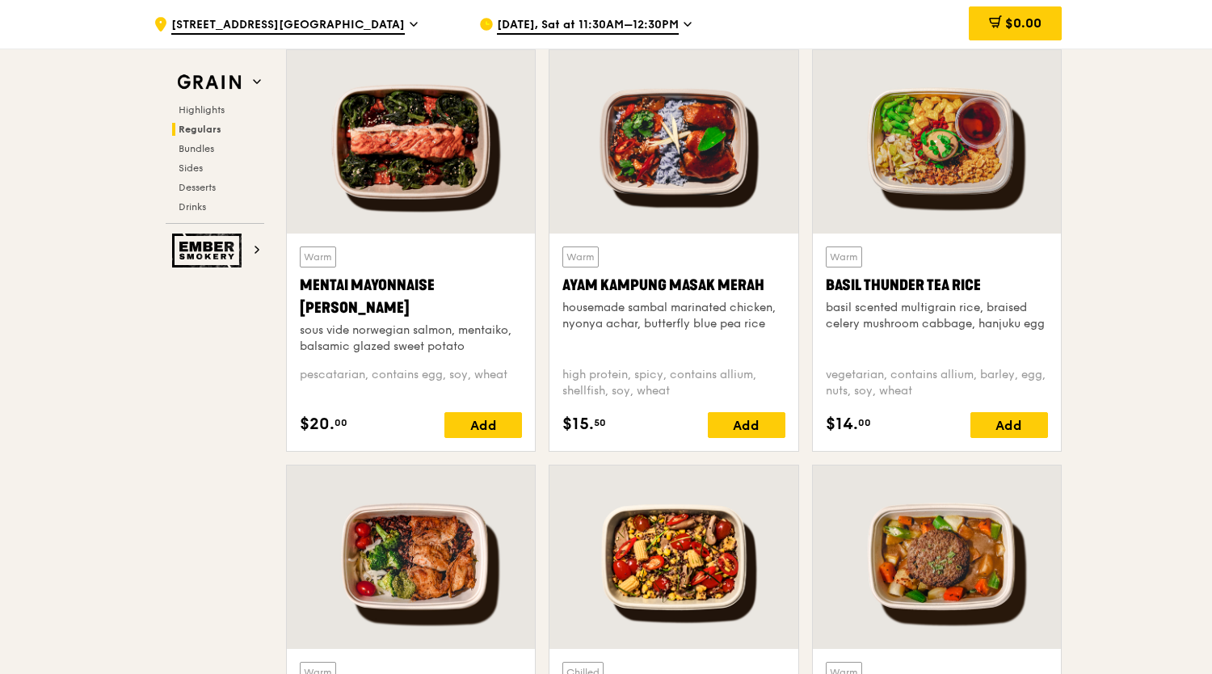
scroll to position [1443, 0]
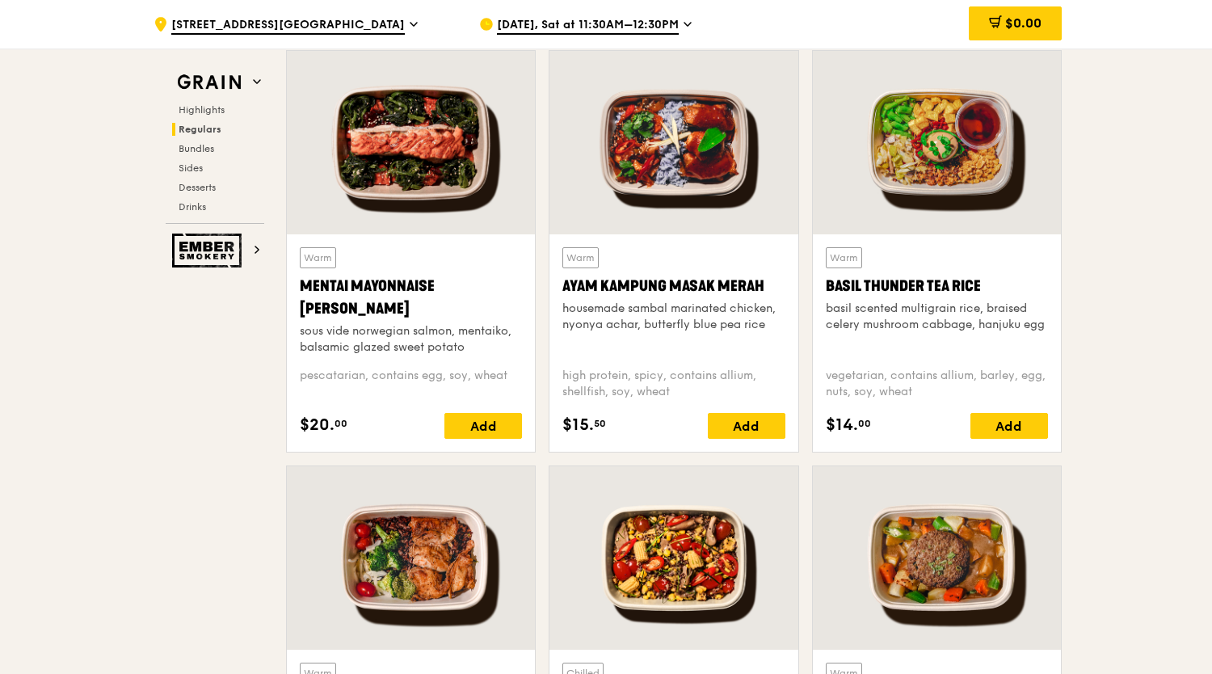
drag, startPoint x: 858, startPoint y: 342, endPoint x: 814, endPoint y: 309, distance: 54.3
click at [814, 309] on div "Warm Basil Thunder Tea [PERSON_NAME] scented multigrain rice, braised celery mu…" at bounding box center [937, 342] width 248 height 217
copy div "basil scented multigrain rice, braised celery mushroom cabbage, hanjuku egg"
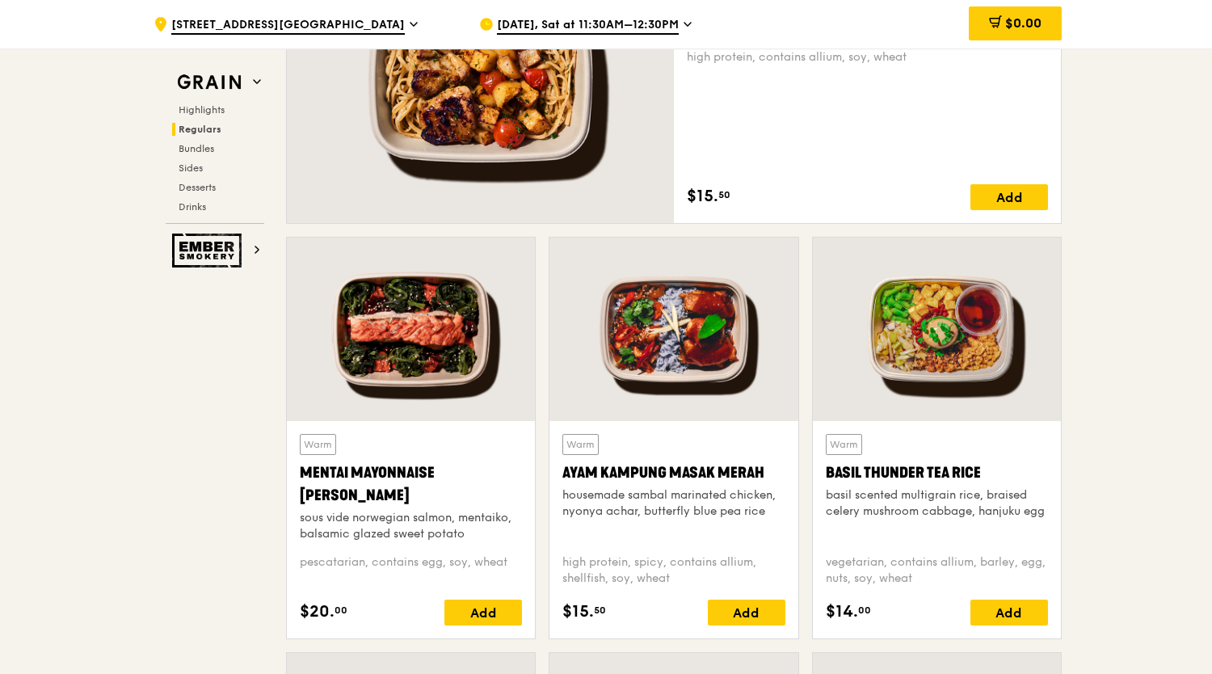
scroll to position [1282, 0]
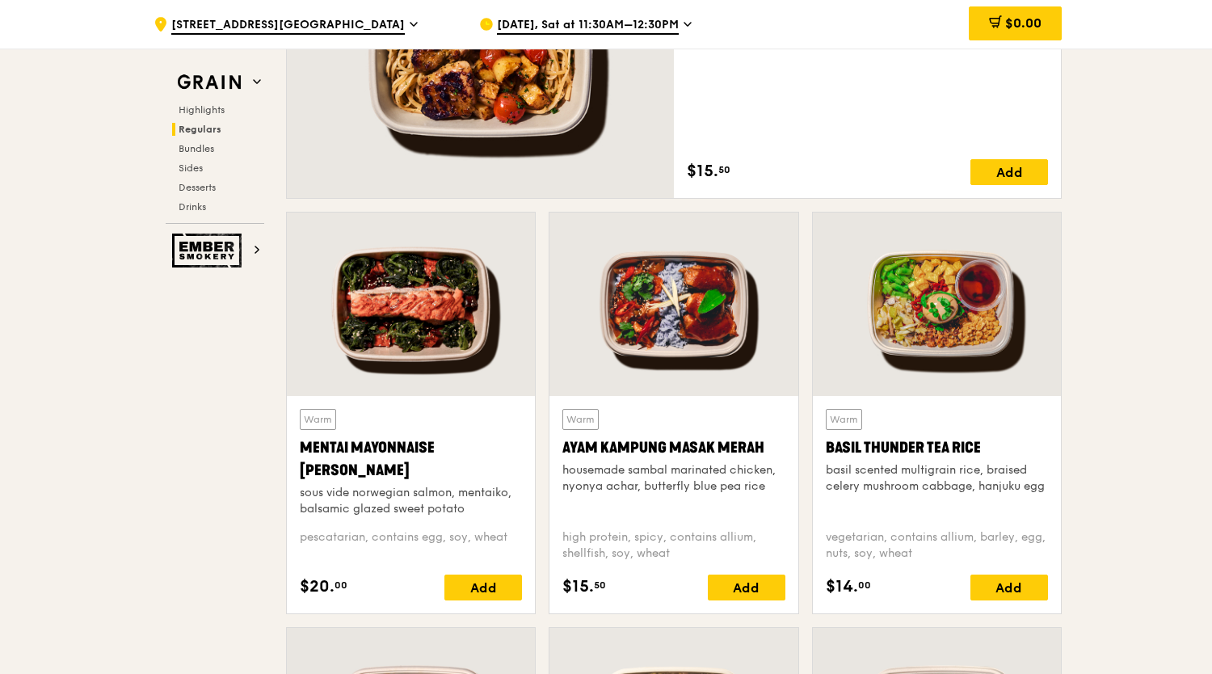
drag, startPoint x: 781, startPoint y: 489, endPoint x: 545, endPoint y: 469, distance: 236.7
click at [545, 469] on div "Warm Ayam [GEOGRAPHIC_DATA] housemade sambal marinated chicken, nyonya achar, b…" at bounding box center [673, 419] width 263 height 415
copy div "housemade sambal marinated chicken, nyonya achar, butterfly blue pea rice"
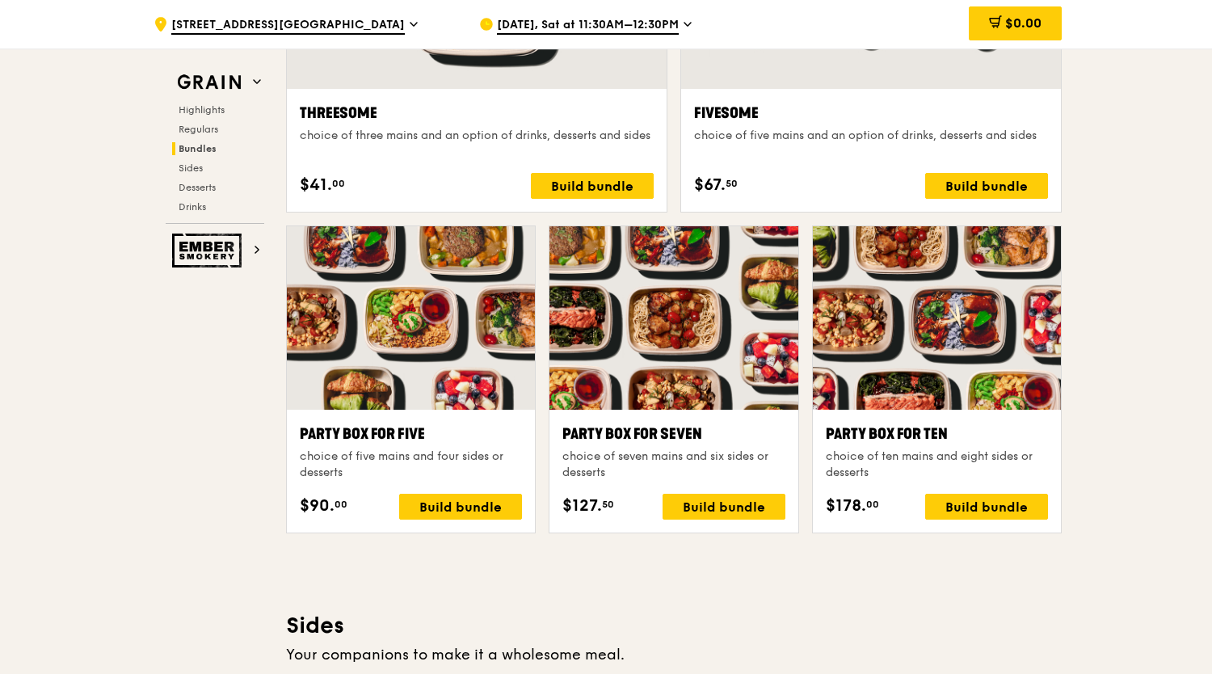
scroll to position [3059, 0]
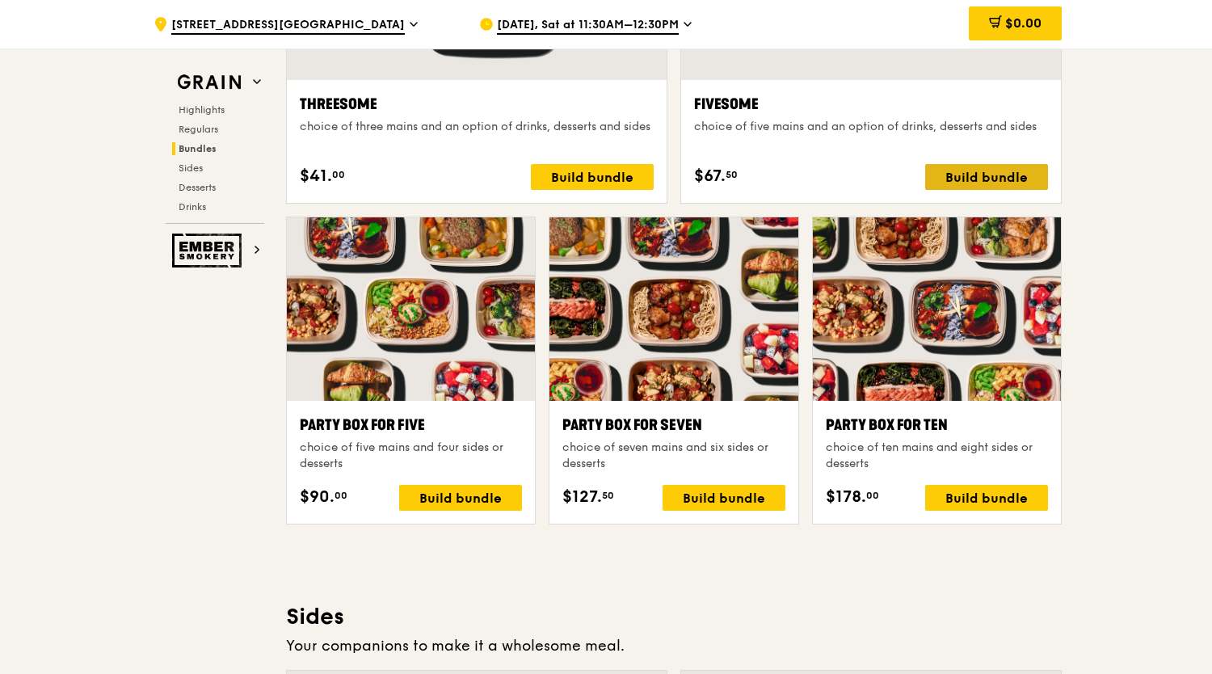
click at [1000, 171] on div "Build bundle" at bounding box center [986, 177] width 123 height 26
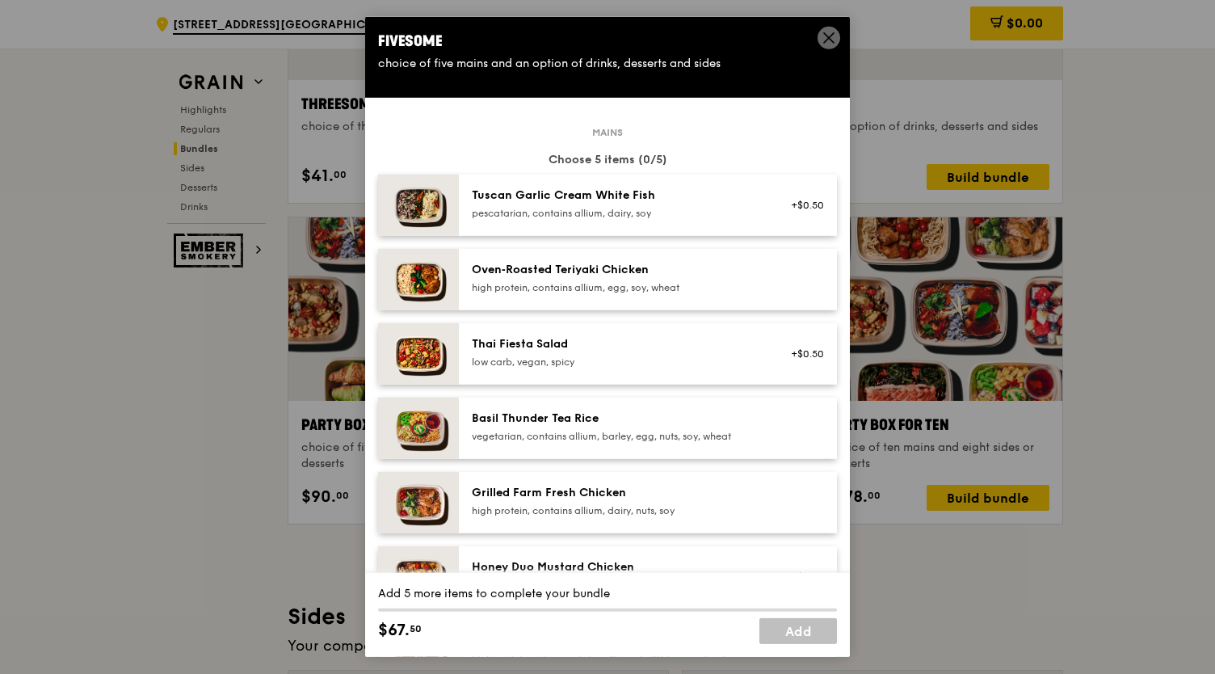
click at [832, 36] on icon at bounding box center [828, 38] width 15 height 15
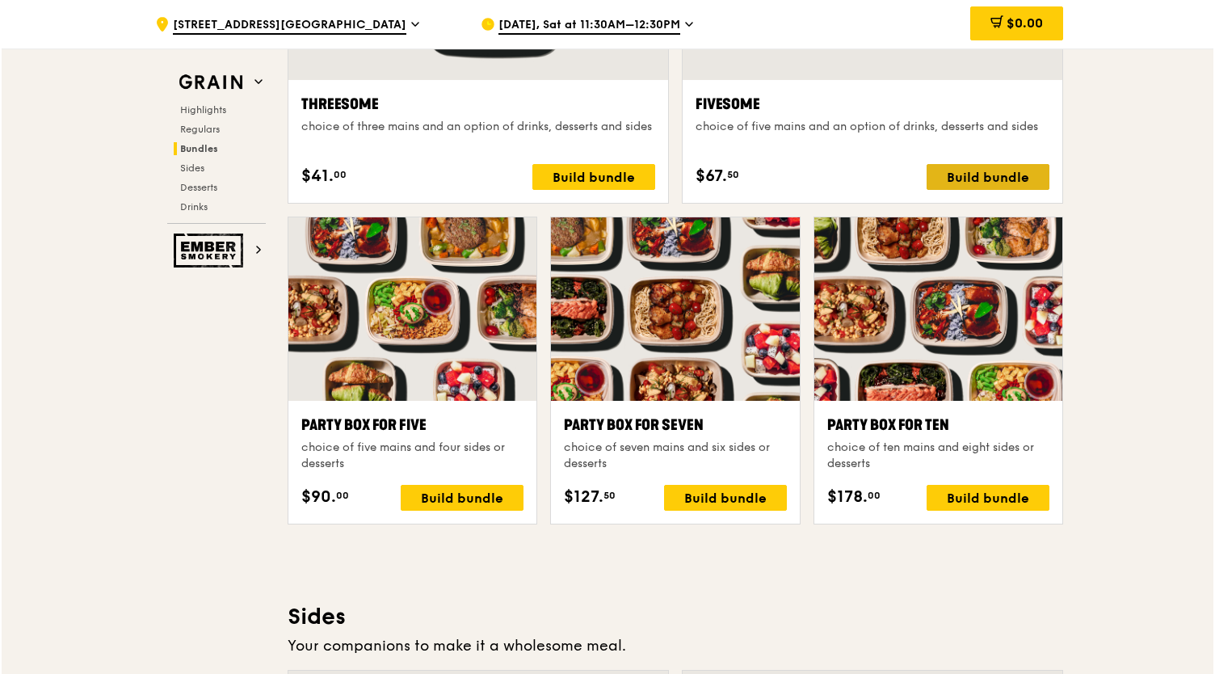
scroll to position [2817, 0]
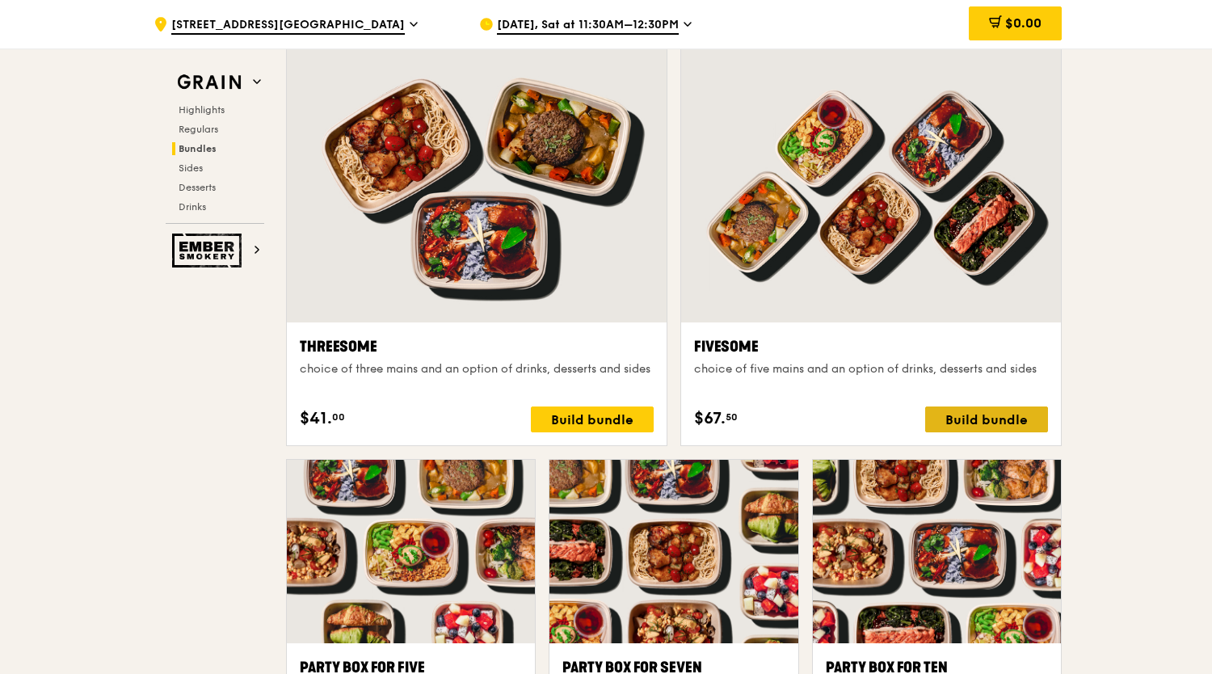
click at [977, 418] on div "Build bundle" at bounding box center [986, 419] width 123 height 26
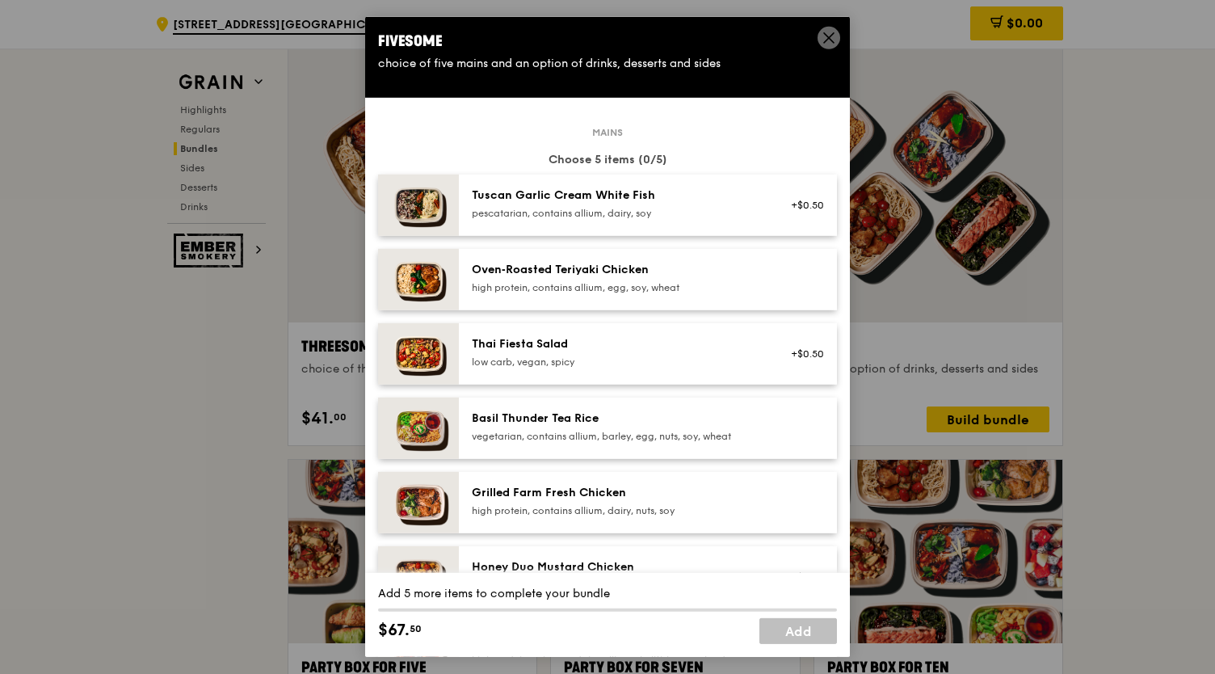
click at [723, 211] on div "pescatarian, contains allium, dairy, soy" at bounding box center [617, 213] width 290 height 13
click at [711, 288] on div "high protein, contains allium, egg, soy, wheat" at bounding box center [617, 287] width 290 height 13
click at [737, 405] on div "Basil Thunder Tea Rice vegetarian, contains allium, barley, egg, nuts, soy, whe…" at bounding box center [648, 427] width 378 height 61
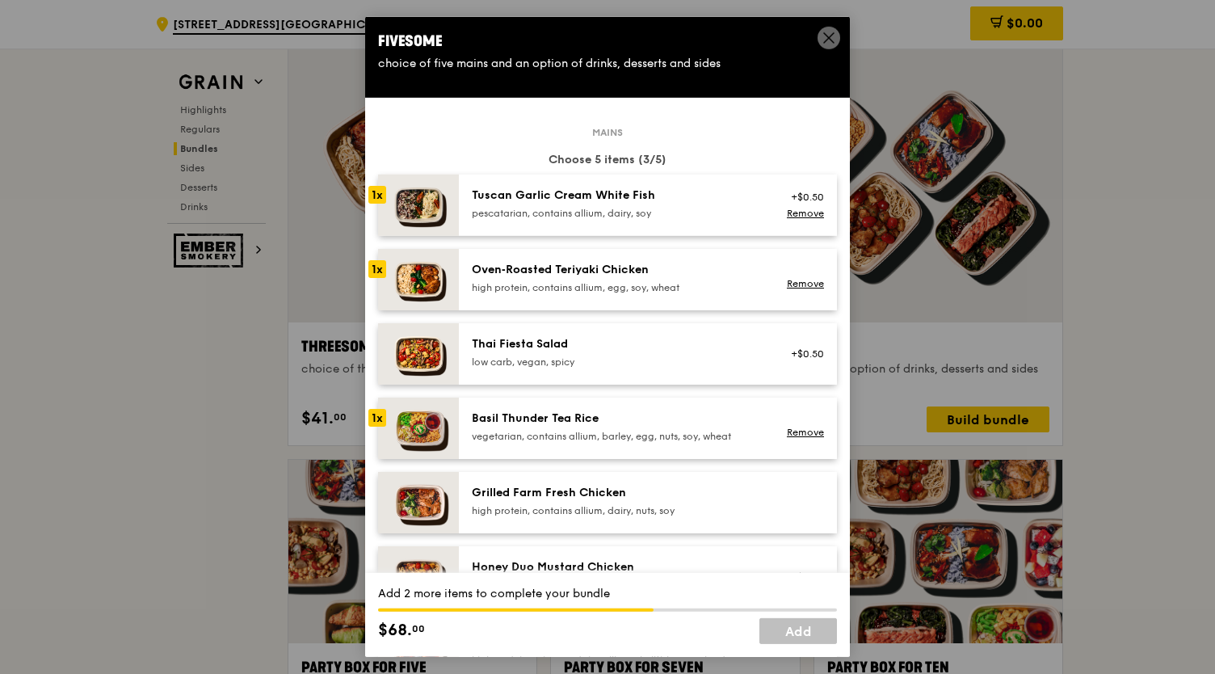
click at [779, 498] on div at bounding box center [802, 503] width 62 height 36
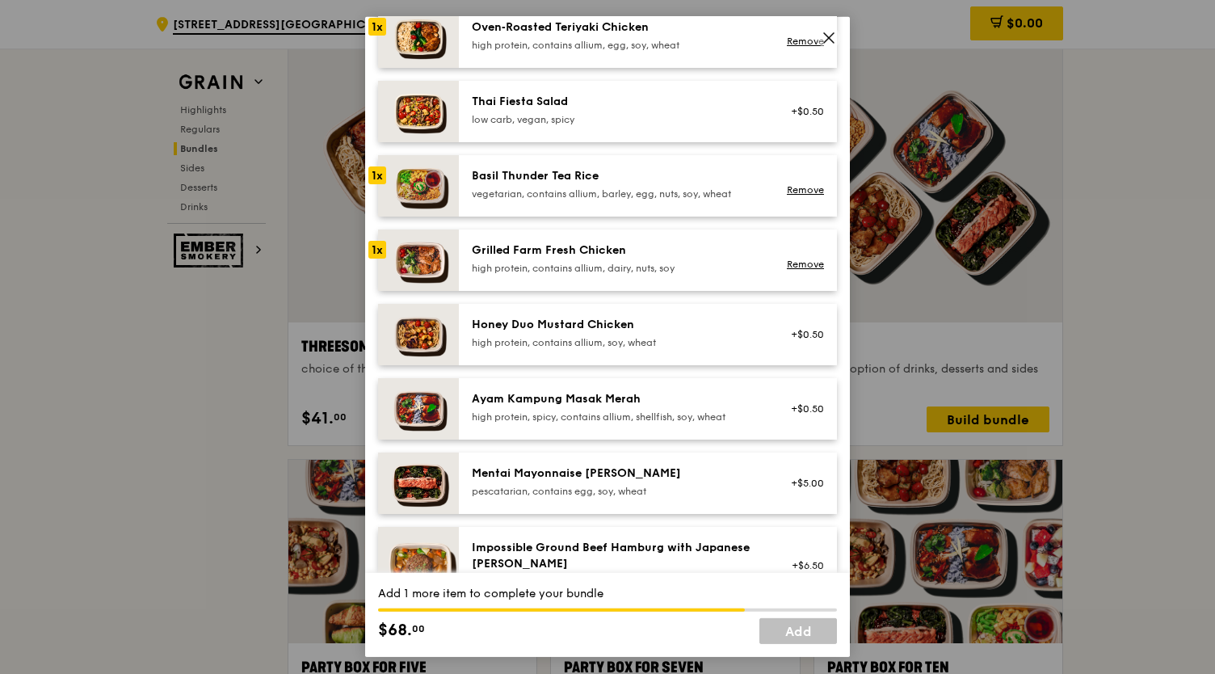
click at [686, 342] on div "high protein, contains allium, soy, wheat" at bounding box center [617, 342] width 290 height 13
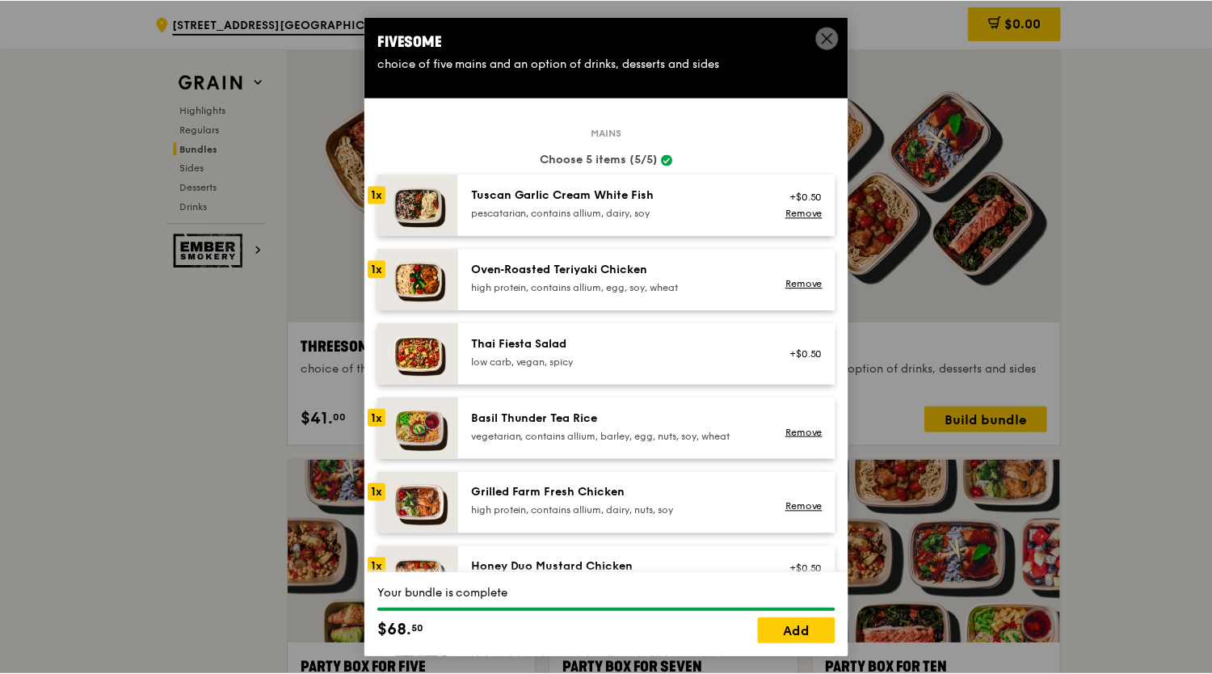
scroll to position [404, 0]
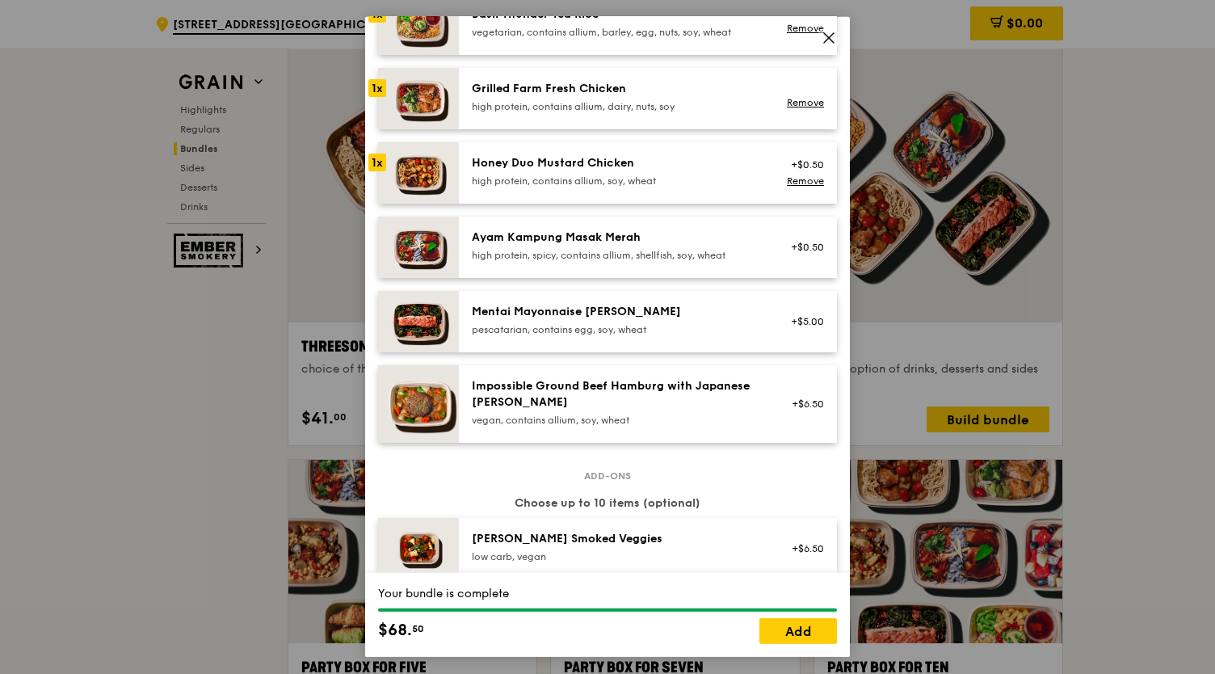
click at [822, 35] on icon at bounding box center [828, 38] width 15 height 15
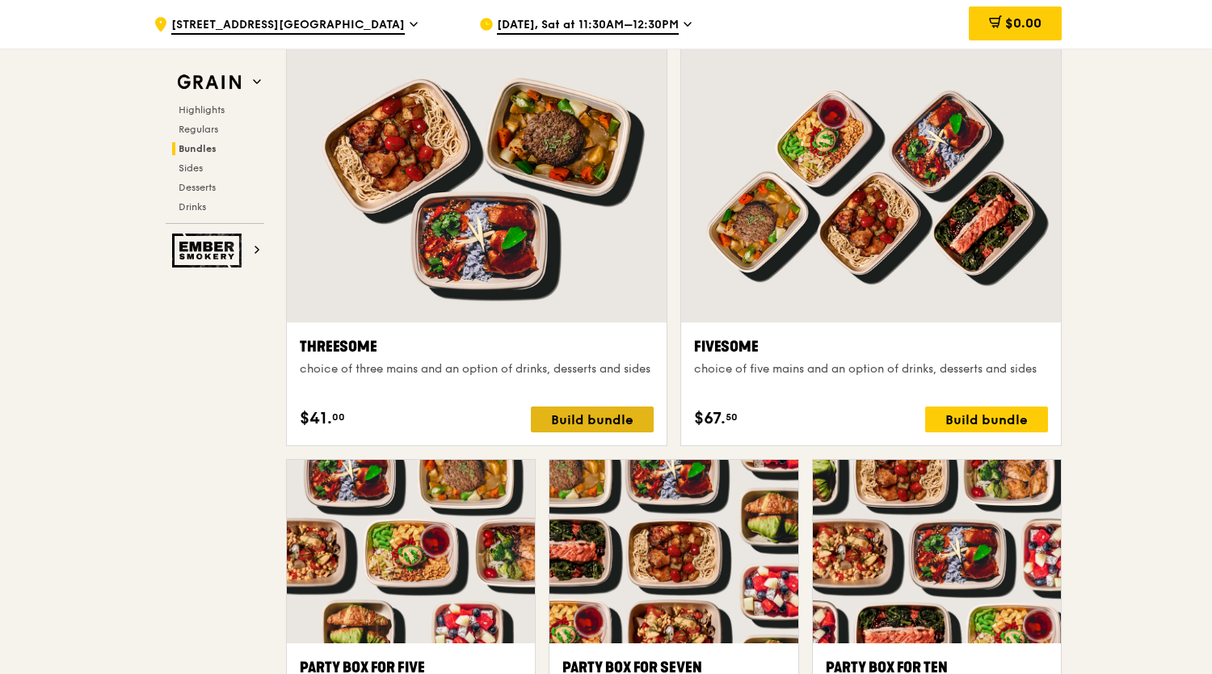
click at [617, 418] on div "Build bundle" at bounding box center [592, 419] width 123 height 26
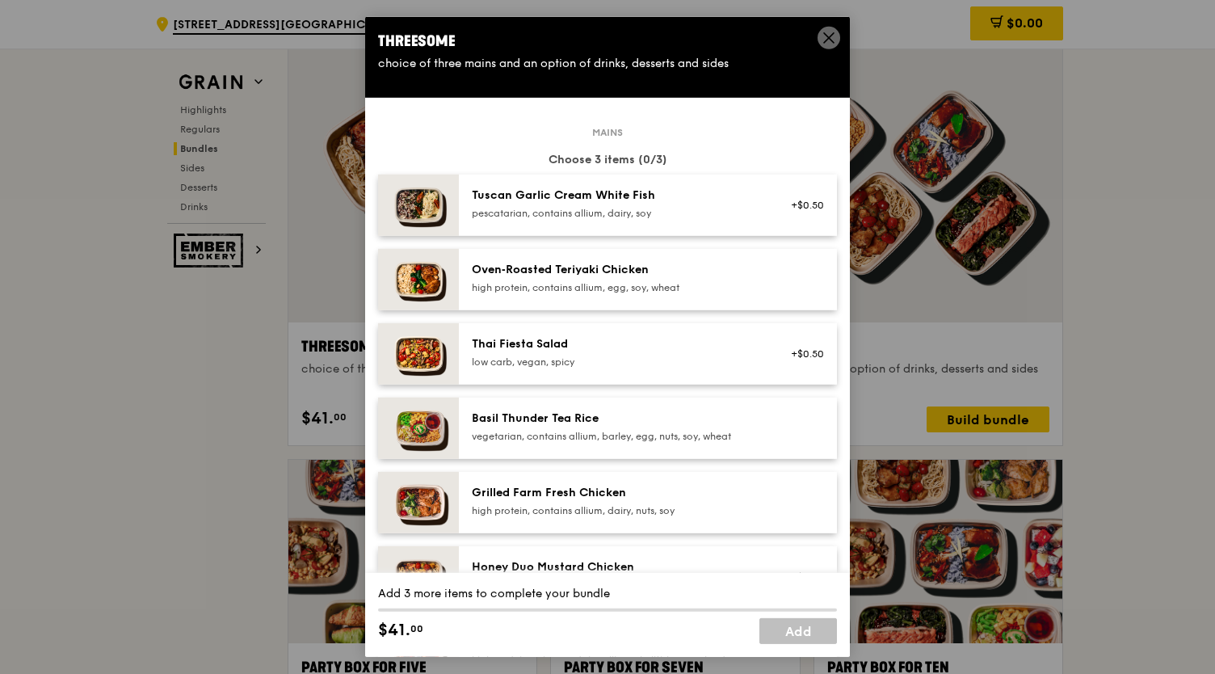
click at [678, 214] on div "pescatarian, contains allium, dairy, soy" at bounding box center [617, 213] width 290 height 13
click at [690, 277] on div "Oven‑Roasted Teriyaki Chicken high protein, contains allium, egg, soy, wheat" at bounding box center [617, 278] width 290 height 32
click at [689, 424] on div "Basil Thunder Tea Rice" at bounding box center [617, 418] width 290 height 16
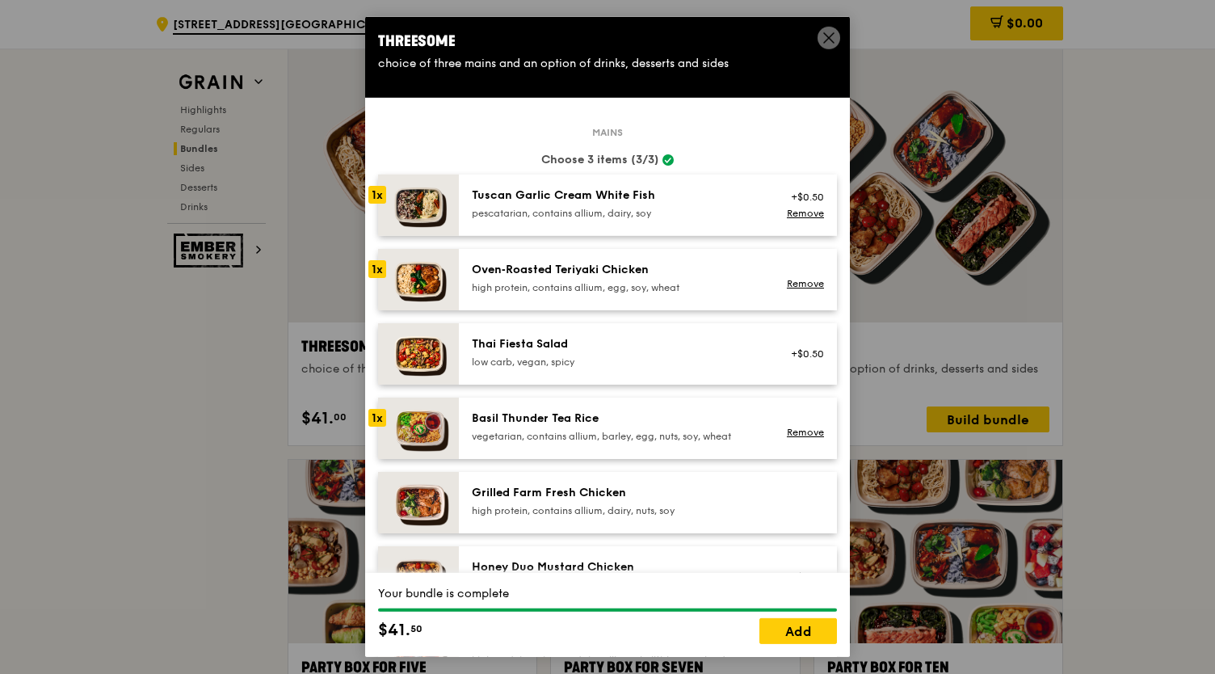
drag, startPoint x: 828, startPoint y: 38, endPoint x: 748, endPoint y: 56, distance: 81.9
click at [828, 37] on icon at bounding box center [828, 38] width 15 height 15
click at [819, 44] on span at bounding box center [828, 38] width 23 height 23
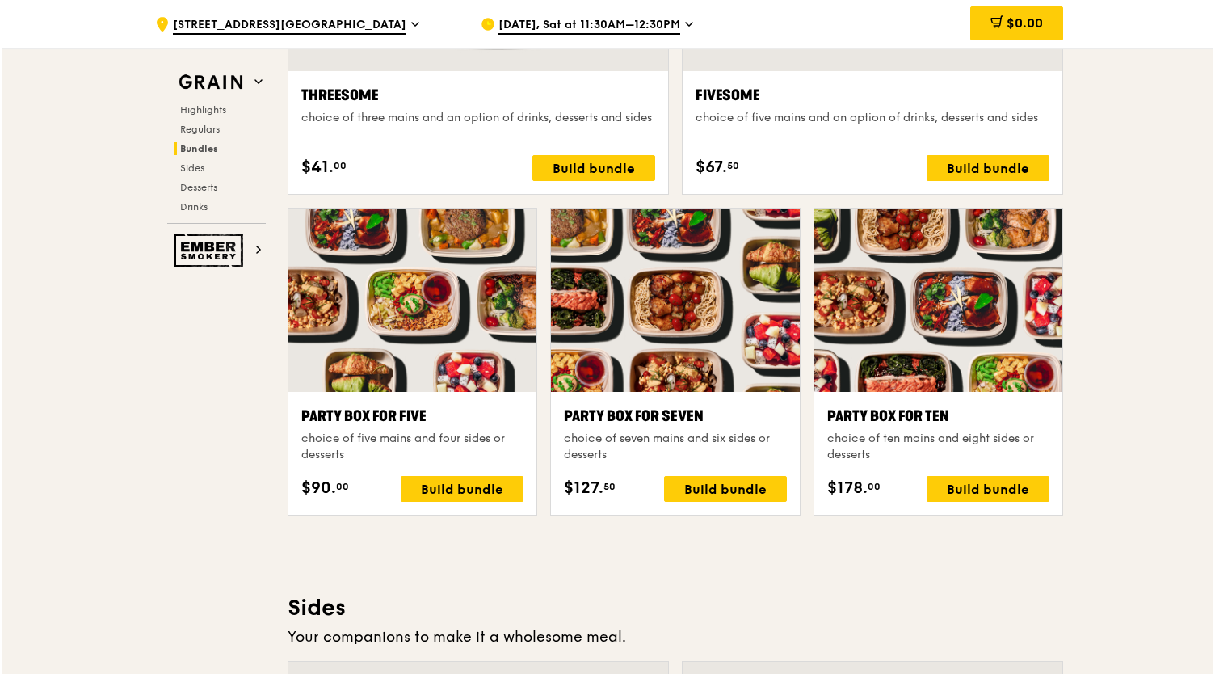
scroll to position [3140, 0]
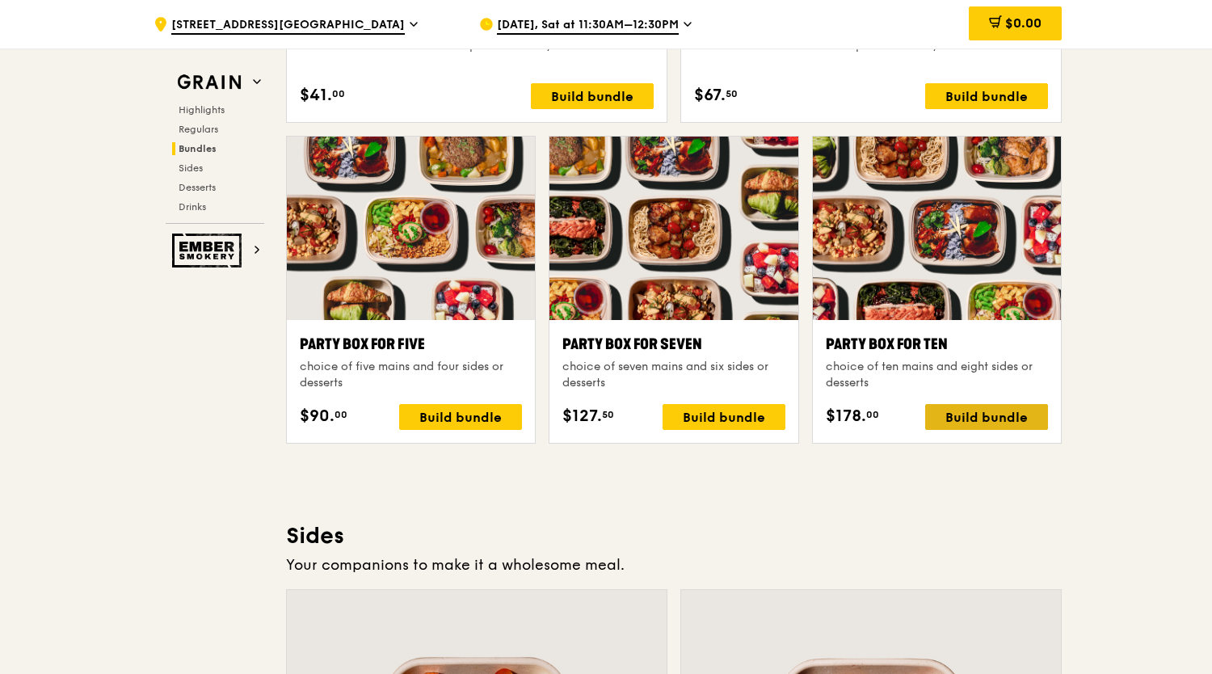
click at [1026, 416] on div "Build bundle" at bounding box center [986, 417] width 123 height 26
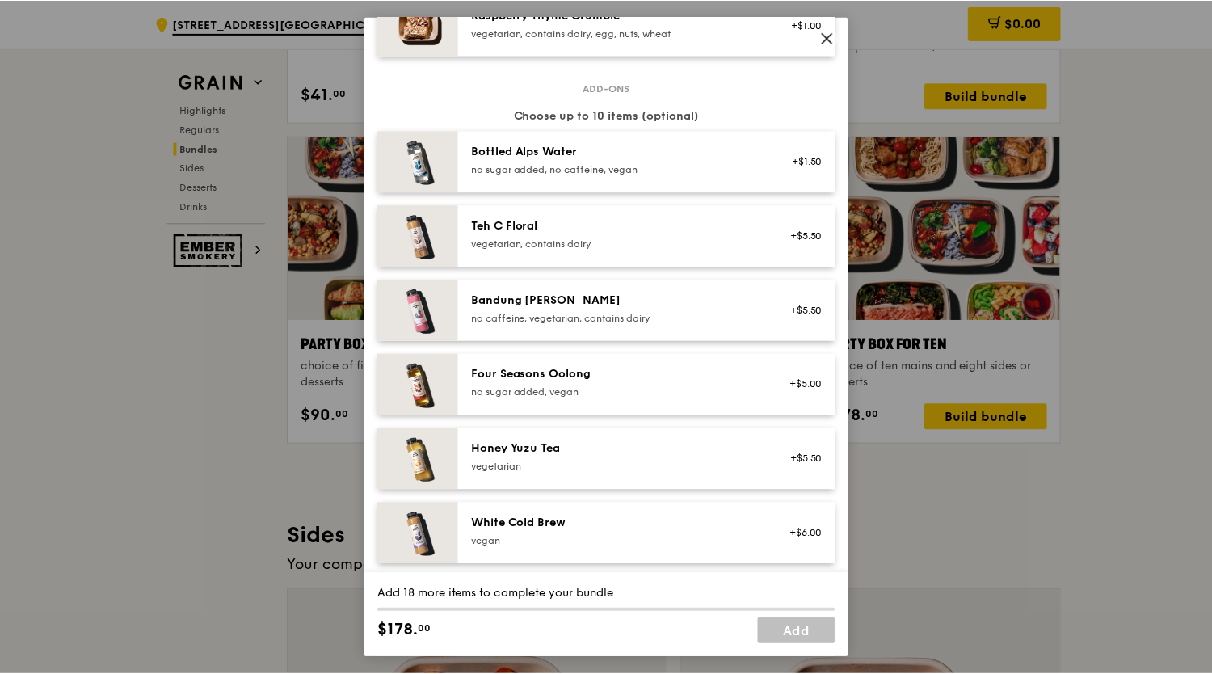
scroll to position [1842, 0]
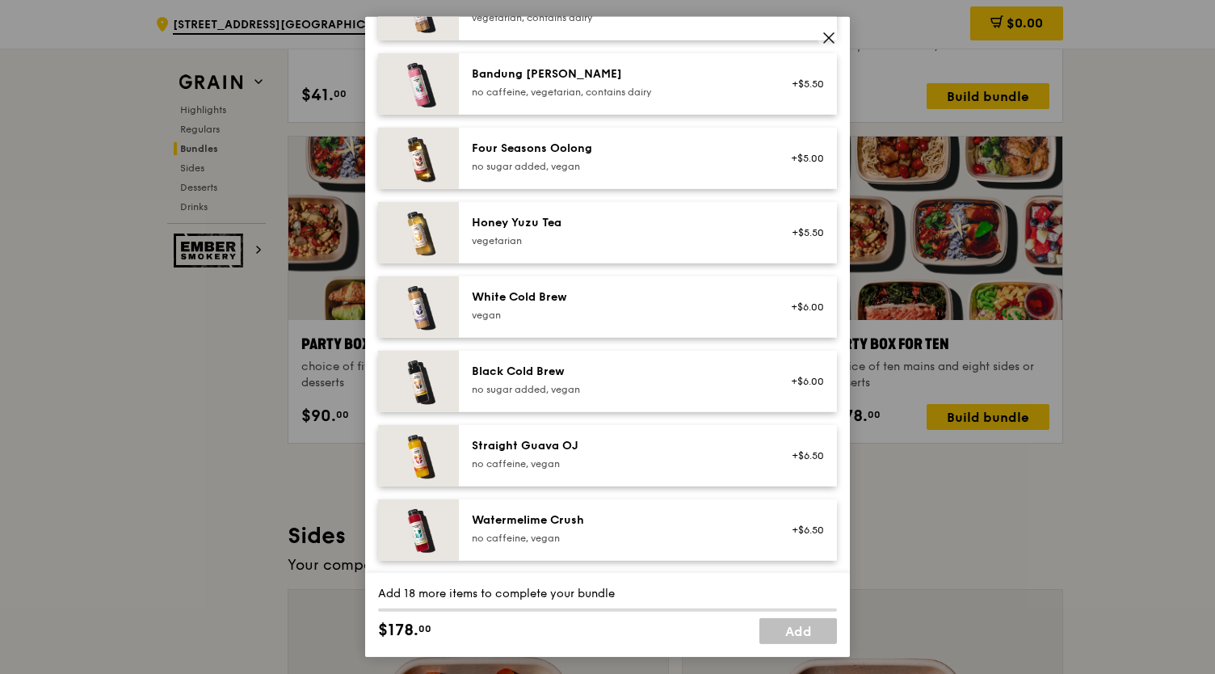
click at [828, 32] on icon at bounding box center [828, 38] width 15 height 15
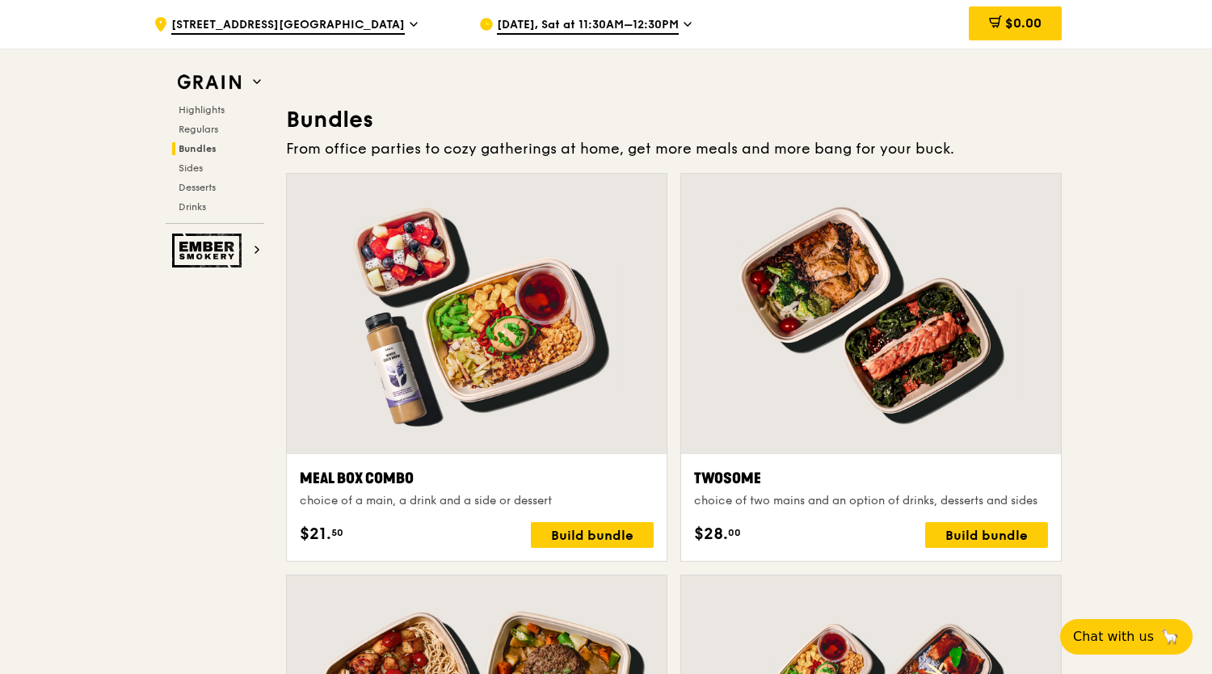
scroll to position [2460, 0]
